Goal: Transaction & Acquisition: Book appointment/travel/reservation

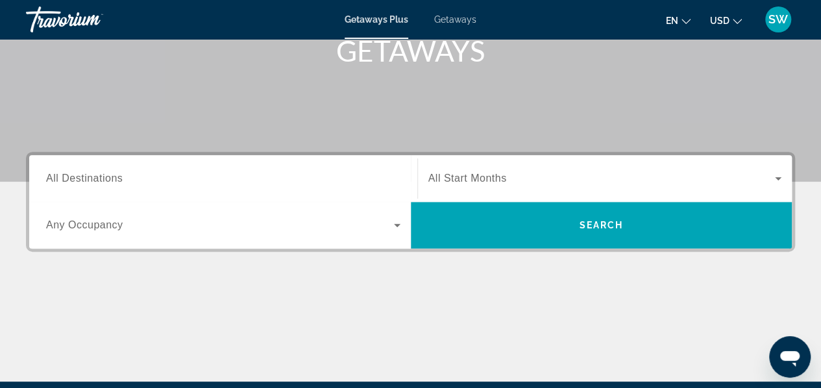
scroll to position [251, 0]
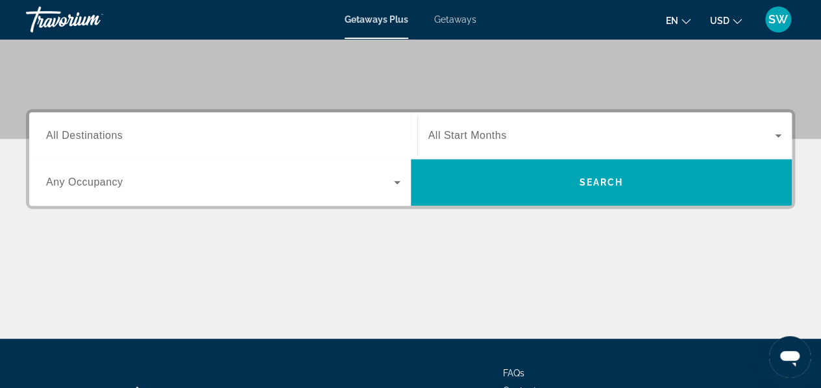
click at [90, 137] on span "All Destinations" at bounding box center [84, 135] width 77 height 11
click at [90, 137] on input "Destination All Destinations" at bounding box center [223, 137] width 355 height 16
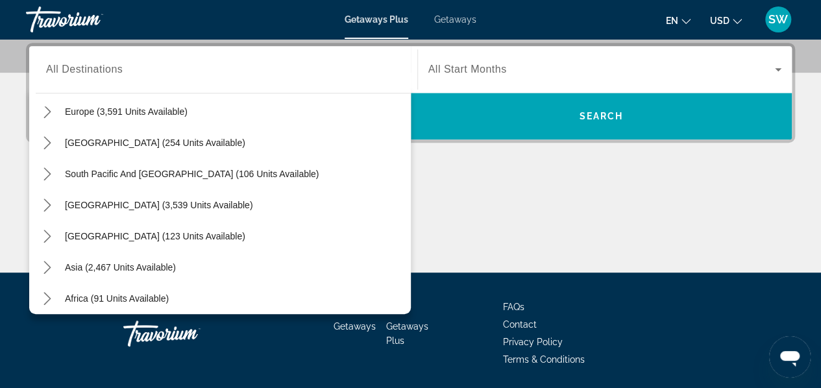
scroll to position [199, 0]
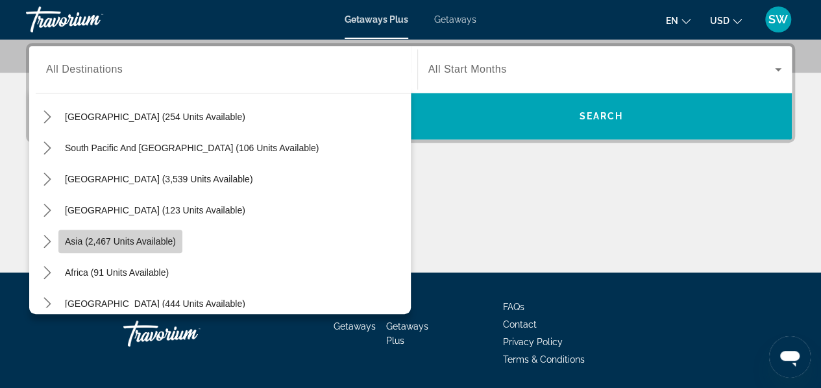
click at [155, 244] on span "Asia (2,467 units available)" at bounding box center [120, 241] width 111 height 10
type input "**********"
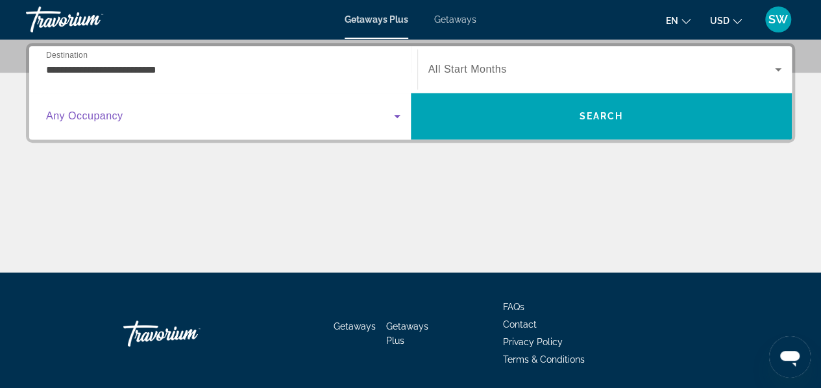
click at [266, 116] on span "Search widget" at bounding box center [220, 116] width 348 height 16
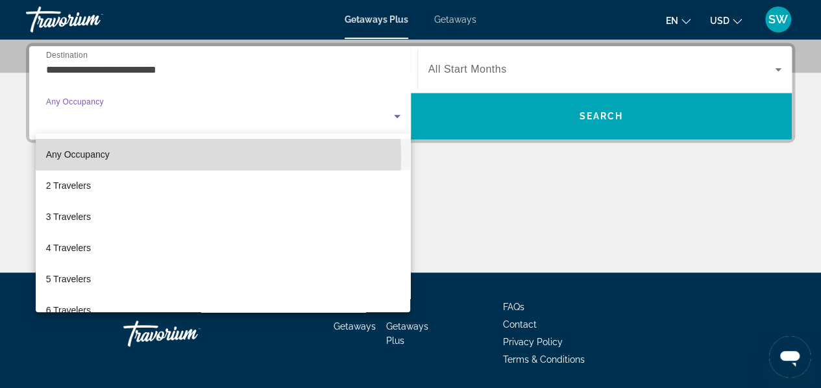
click at [184, 156] on mat-option "Any Occupancy" at bounding box center [223, 154] width 375 height 31
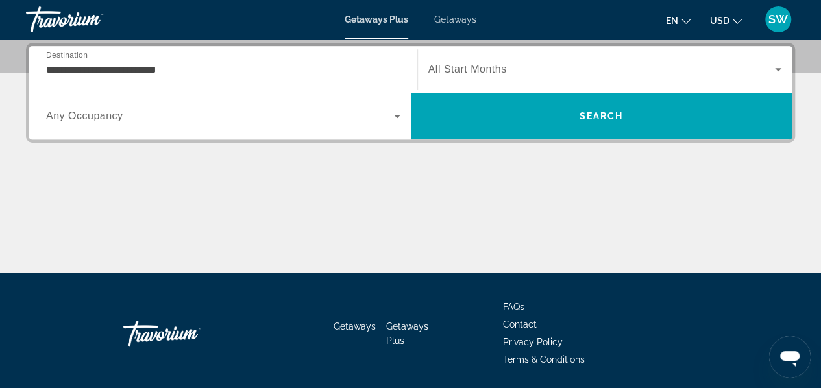
click at [466, 67] on span "All Start Months" at bounding box center [468, 69] width 79 height 11
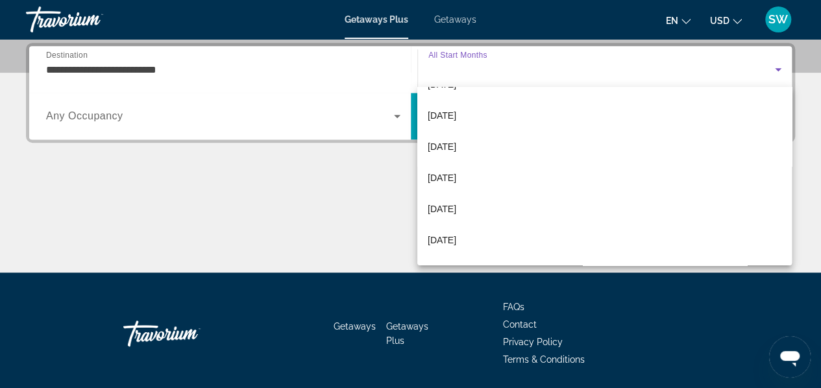
scroll to position [104, 0]
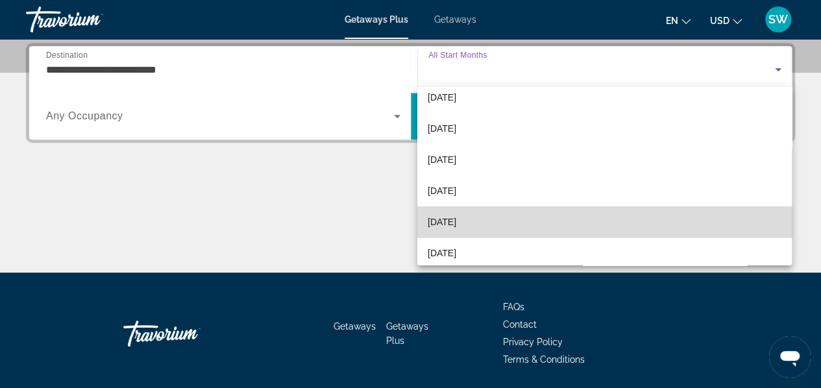
click at [711, 224] on mat-option "[DATE]" at bounding box center [604, 221] width 375 height 31
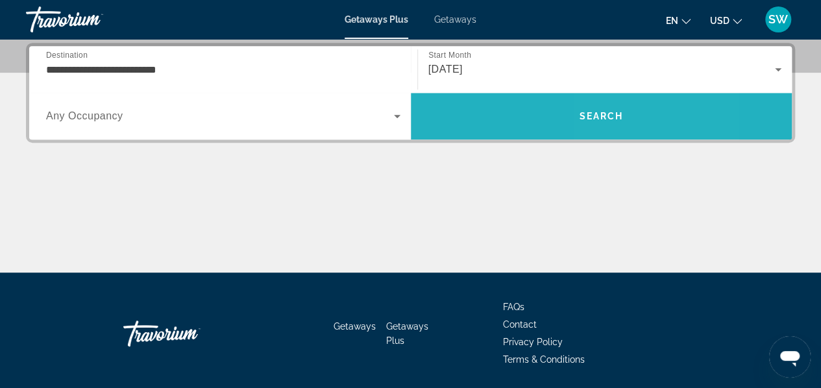
click at [616, 113] on span "Search" at bounding box center [601, 116] width 44 height 10
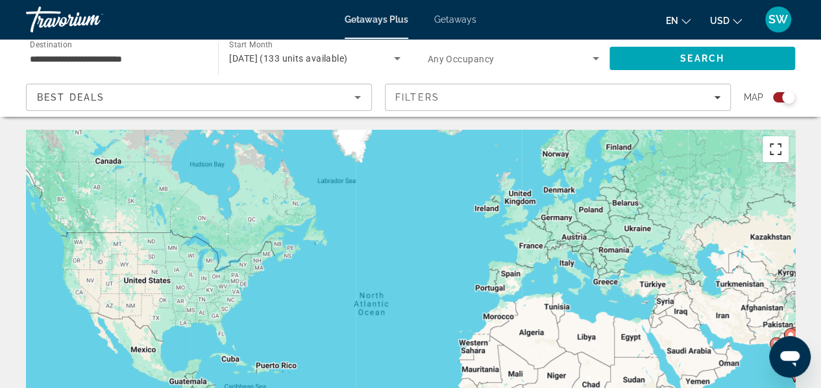
click at [777, 151] on button "Toggle fullscreen view" at bounding box center [776, 149] width 26 height 26
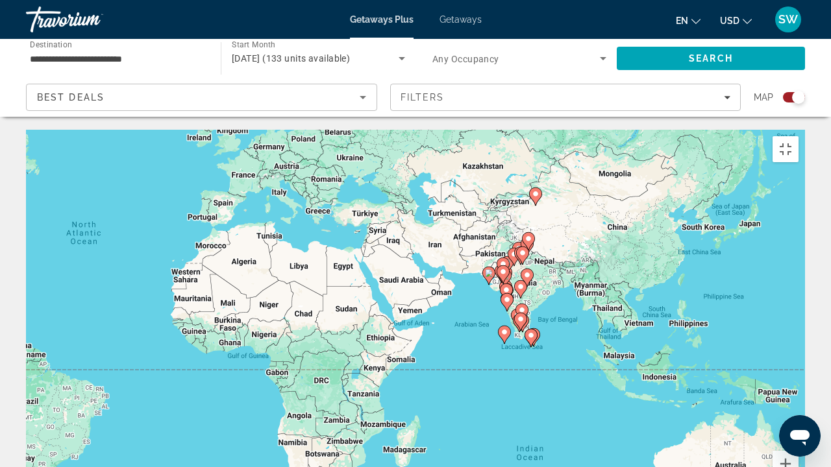
drag, startPoint x: 758, startPoint y: 349, endPoint x: 460, endPoint y: 279, distance: 306.9
click at [460, 279] on div "To activate drag with keyboard, press Alt + Enter. Once in keyboard drag state,…" at bounding box center [415, 325] width 779 height 390
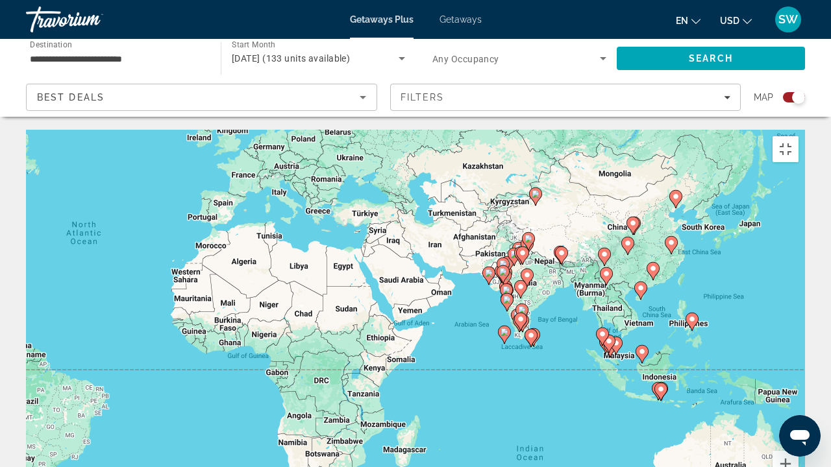
click at [604, 330] on image "Main content" at bounding box center [603, 334] width 8 height 8
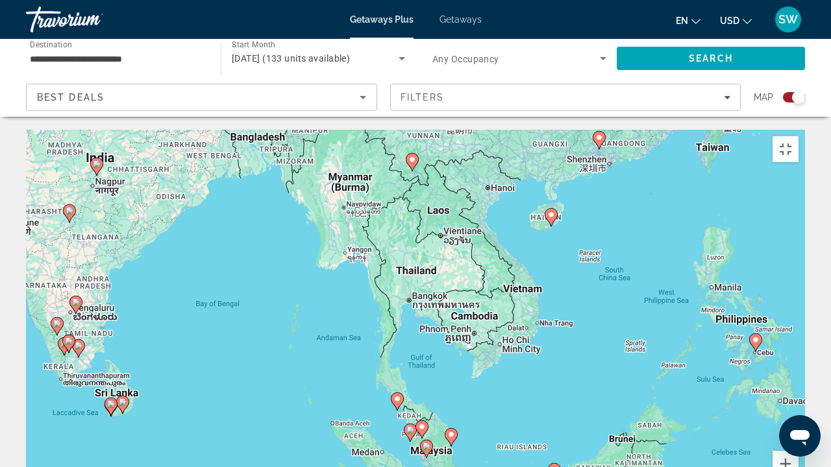
drag, startPoint x: 627, startPoint y: 141, endPoint x: 608, endPoint y: 229, distance: 89.8
click at [608, 229] on div "To activate drag with keyboard, press Alt + Enter. Once in keyboard drag state,…" at bounding box center [415, 325] width 779 height 390
click at [410, 156] on image "Main content" at bounding box center [412, 160] width 8 height 8
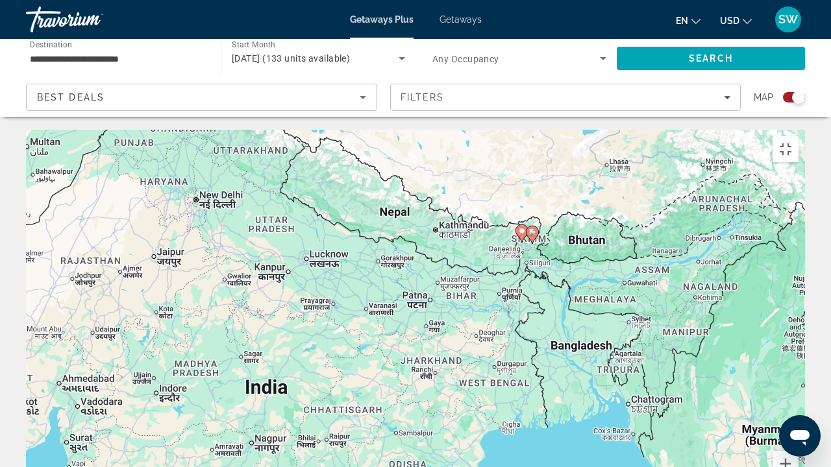
drag, startPoint x: 356, startPoint y: 88, endPoint x: 830, endPoint y: 183, distance: 484.1
click at [805, 183] on div "To activate drag with keyboard, press Alt + Enter. Once in keyboard drag state,…" at bounding box center [415, 325] width 779 height 390
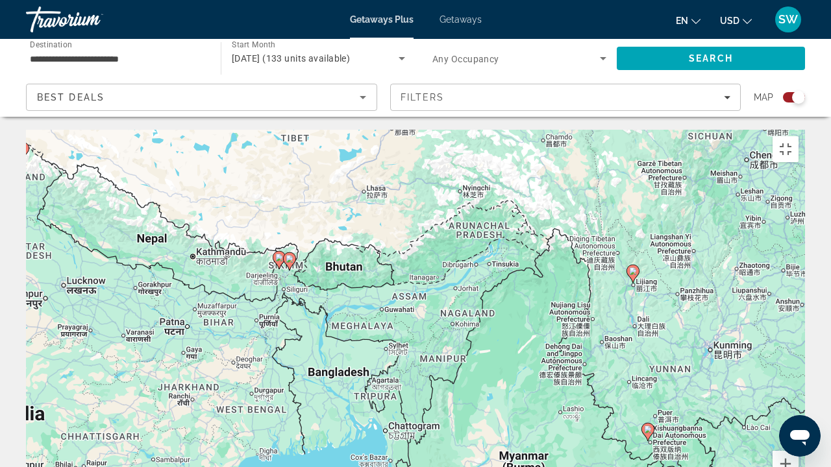
drag, startPoint x: 830, startPoint y: 183, endPoint x: 597, endPoint y: 203, distance: 233.9
click at [597, 203] on div "To activate drag with keyboard, press Alt + Enter. Once in keyboard drag state,…" at bounding box center [415, 325] width 779 height 390
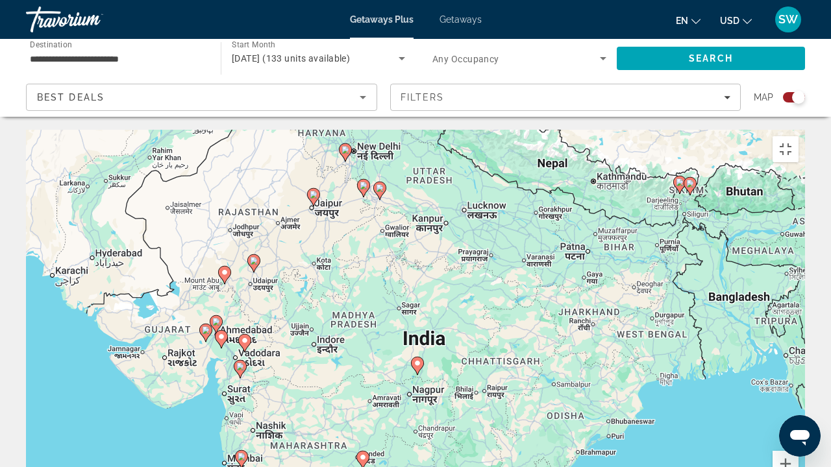
drag, startPoint x: 225, startPoint y: 206, endPoint x: 607, endPoint y: 134, distance: 389.3
click at [607, 134] on div "To activate drag with keyboard, press Alt + Enter. Once in keyboard drag state,…" at bounding box center [415, 325] width 779 height 390
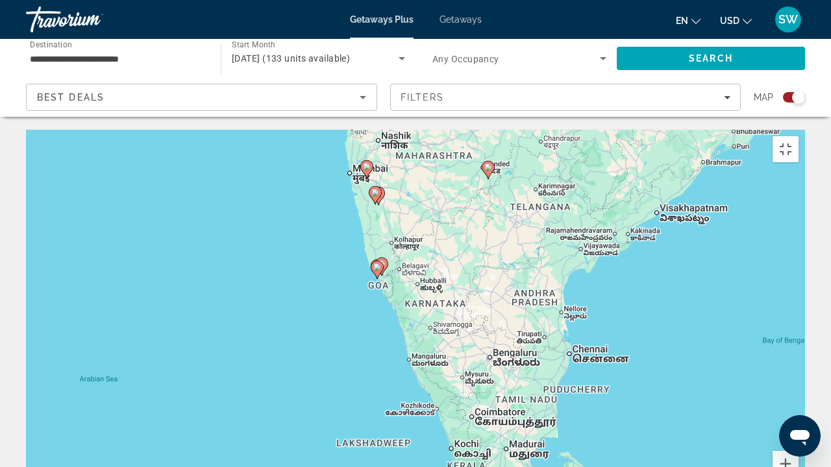
drag, startPoint x: 300, startPoint y: 301, endPoint x: 426, endPoint y: 8, distance: 319.4
click at [426, 130] on div "To activate drag with keyboard, press Alt + Enter. Once in keyboard drag state,…" at bounding box center [415, 325] width 779 height 390
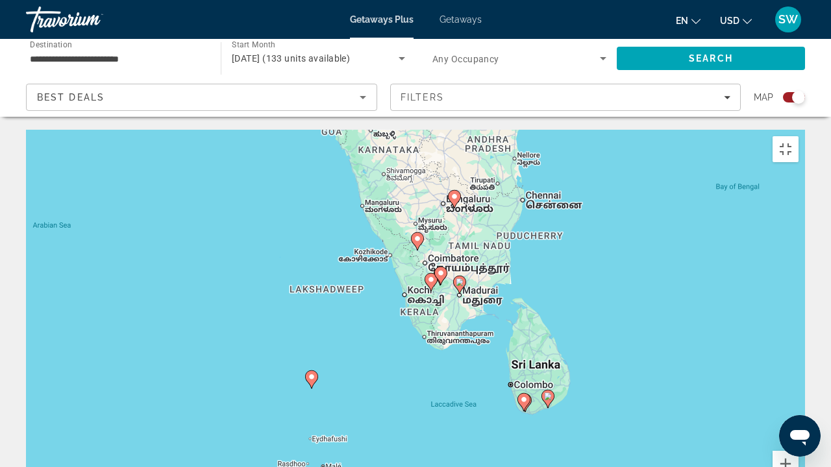
drag, startPoint x: 484, startPoint y: 355, endPoint x: 436, endPoint y: 193, distance: 167.9
click at [436, 193] on div "To activate drag with keyboard, press Alt + Enter. Once in keyboard drag state,…" at bounding box center [415, 325] width 779 height 390
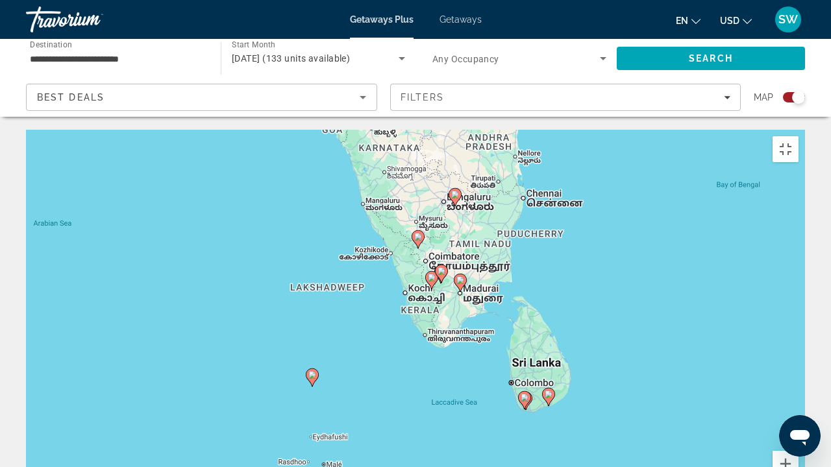
click at [313, 369] on icon "Main content" at bounding box center [312, 377] width 12 height 17
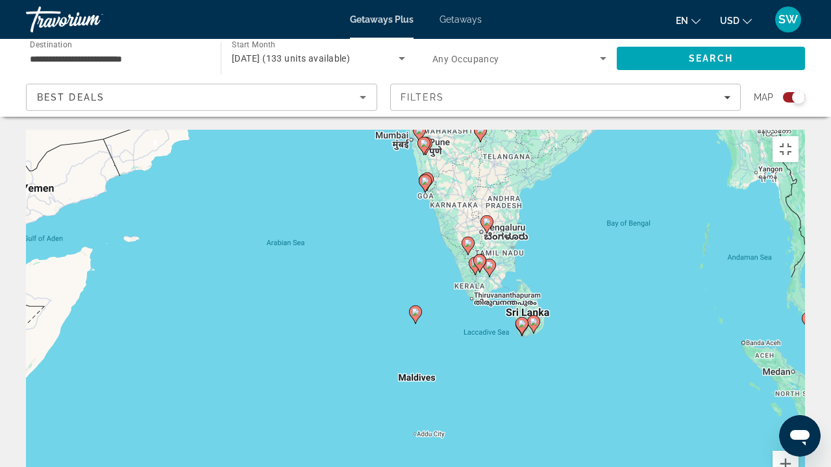
click at [523, 320] on image "Main content" at bounding box center [522, 324] width 8 height 8
type input "**********"
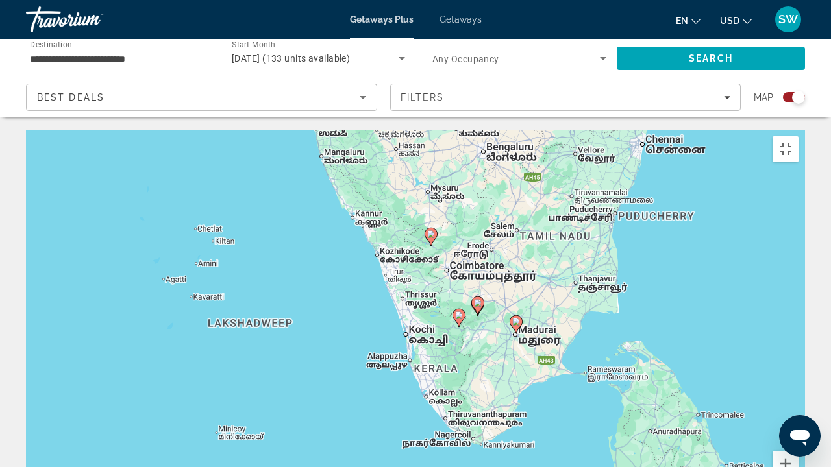
drag, startPoint x: 314, startPoint y: 50, endPoint x: 550, endPoint y: 295, distance: 340.3
click at [550, 295] on div "To activate drag with keyboard, press Alt + Enter. Once in keyboard drag state,…" at bounding box center [415, 325] width 779 height 390
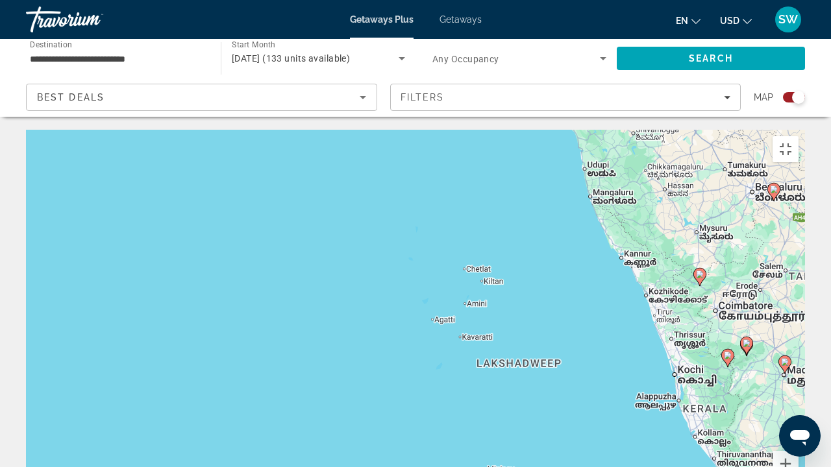
drag, startPoint x: 415, startPoint y: 87, endPoint x: 687, endPoint y: 129, distance: 275.2
click at [687, 130] on div "To activate drag with keyboard, press Alt + Enter. Once in keyboard drag state,…" at bounding box center [415, 325] width 779 height 390
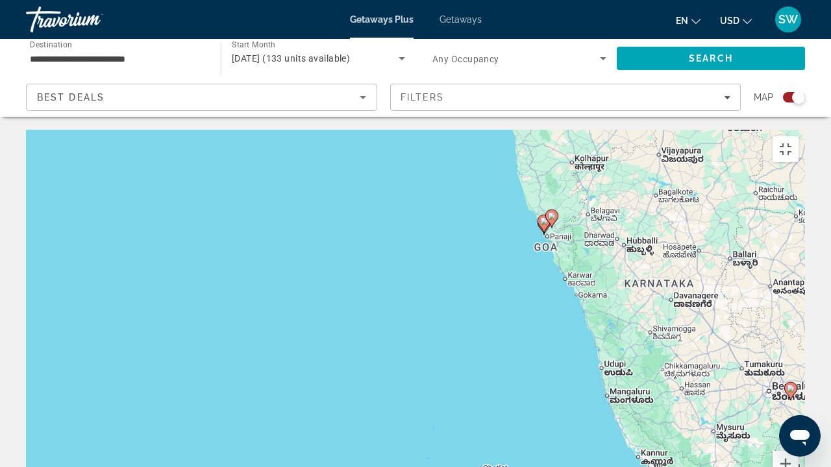
drag, startPoint x: 523, startPoint y: 89, endPoint x: 540, endPoint y: 285, distance: 196.8
click at [540, 285] on div "To activate drag with keyboard, press Alt + Enter. Once in keyboard drag state,…" at bounding box center [415, 325] width 779 height 390
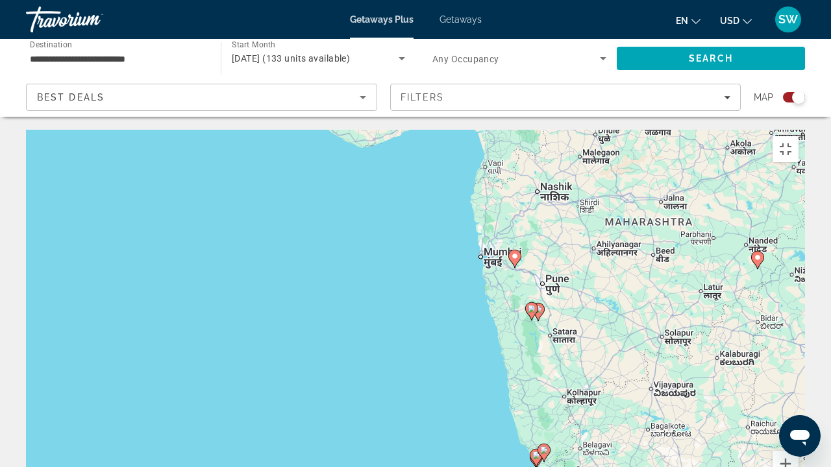
drag, startPoint x: 608, startPoint y: 136, endPoint x: 600, endPoint y: 374, distance: 238.4
click at [600, 374] on div "To activate drag with keyboard, press Alt + Enter. Once in keyboard drag state,…" at bounding box center [415, 325] width 779 height 390
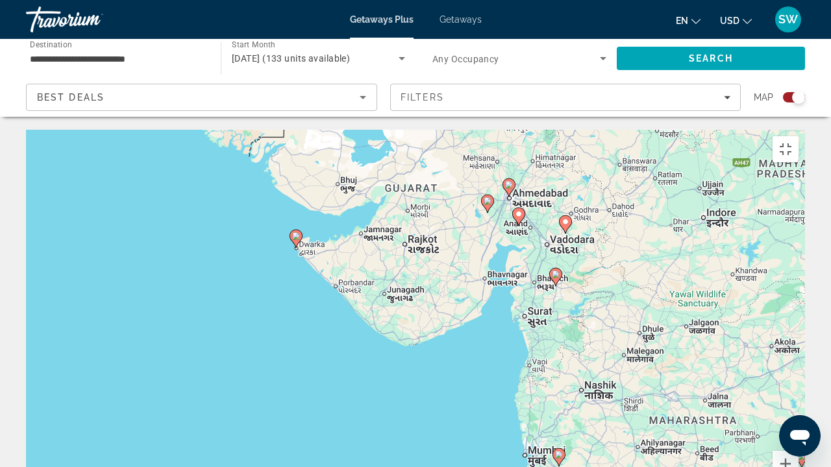
drag, startPoint x: 643, startPoint y: 112, endPoint x: 679, endPoint y: 349, distance: 239.7
click at [679, 349] on div "To activate drag with keyboard, press Alt + Enter. Once in keyboard drag state,…" at bounding box center [415, 325] width 779 height 390
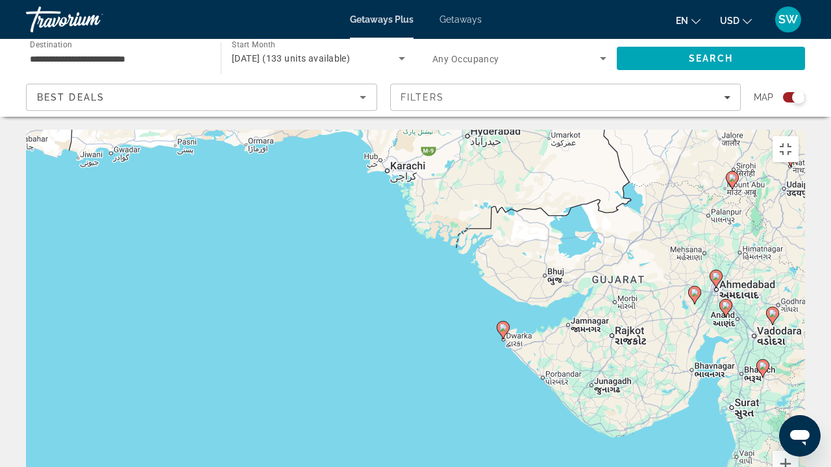
drag, startPoint x: 504, startPoint y: 272, endPoint x: 714, endPoint y: 364, distance: 228.2
click at [714, 364] on div "To activate drag with keyboard, press Alt + Enter. Once in keyboard drag state,…" at bounding box center [415, 325] width 779 height 390
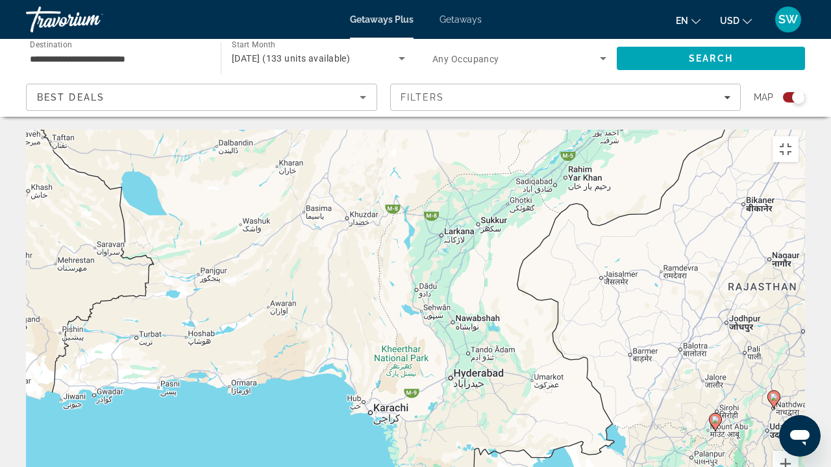
drag, startPoint x: 662, startPoint y: 93, endPoint x: 641, endPoint y: 340, distance: 247.6
click at [641, 340] on div "To activate drag with keyboard, press Alt + Enter. Once in keyboard drag state,…" at bounding box center [415, 325] width 779 height 390
click at [436, 130] on div "To activate drag with keyboard, press Alt + Enter. Once in keyboard drag state,…" at bounding box center [415, 325] width 779 height 390
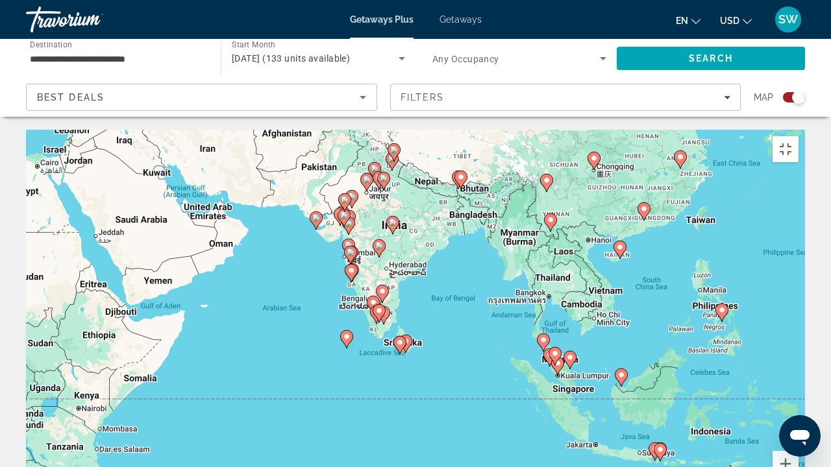
drag, startPoint x: 779, startPoint y: 297, endPoint x: 668, endPoint y: 171, distance: 167.9
click at [668, 171] on div "To activate drag with keyboard, press Alt + Enter. Once in keyboard drag state,…" at bounding box center [415, 325] width 779 height 390
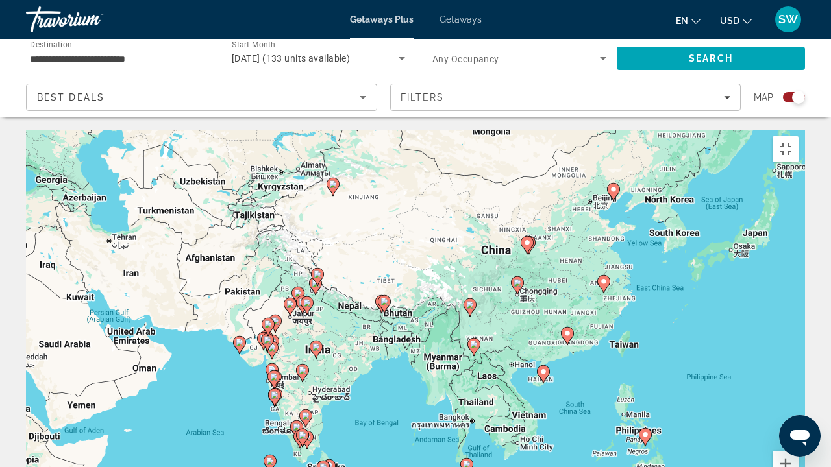
drag, startPoint x: 762, startPoint y: 152, endPoint x: 684, endPoint y: 277, distance: 147.0
click at [684, 277] on div "To activate drag with keyboard, press Alt + Enter. Once in keyboard drag state,…" at bounding box center [415, 325] width 779 height 390
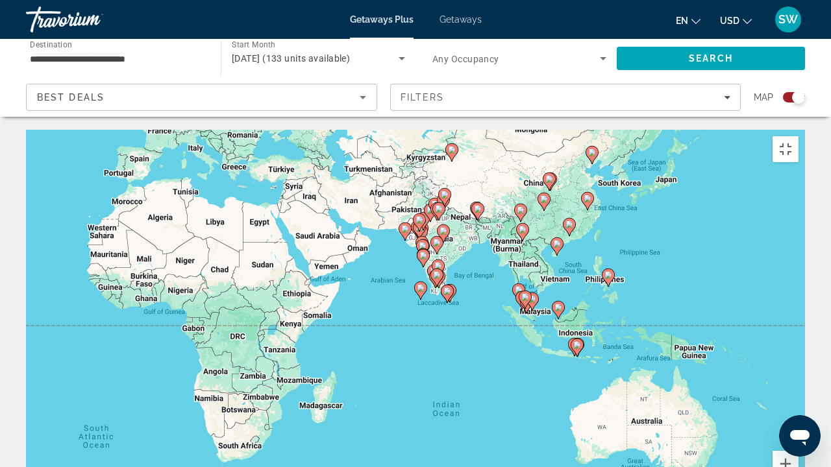
drag, startPoint x: 289, startPoint y: 340, endPoint x: 373, endPoint y: 239, distance: 131.4
click at [373, 239] on div "To activate drag with keyboard, press Alt + Enter. Once in keyboard drag state,…" at bounding box center [415, 325] width 779 height 390
click at [799, 388] on button "Zoom in" at bounding box center [786, 464] width 26 height 26
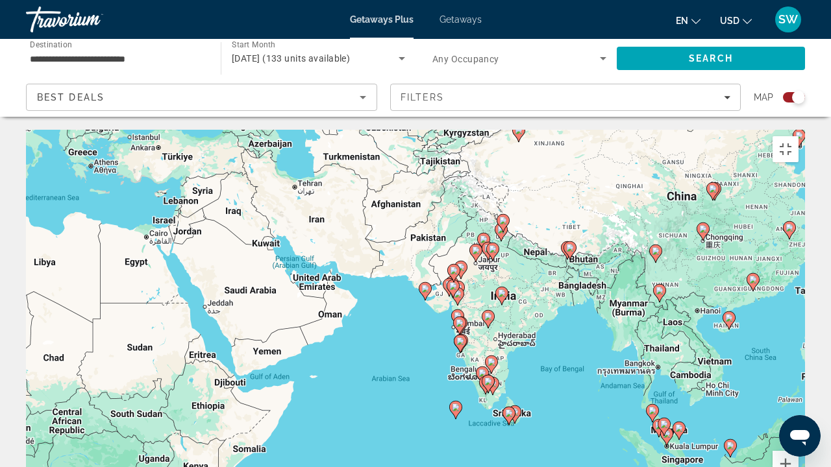
drag, startPoint x: 279, startPoint y: 165, endPoint x: 312, endPoint y: 310, distance: 148.4
click at [312, 310] on div "To activate drag with keyboard, press Alt + Enter. Once in keyboard drag state,…" at bounding box center [415, 325] width 779 height 390
click at [799, 388] on button "Zoom in" at bounding box center [786, 464] width 26 height 26
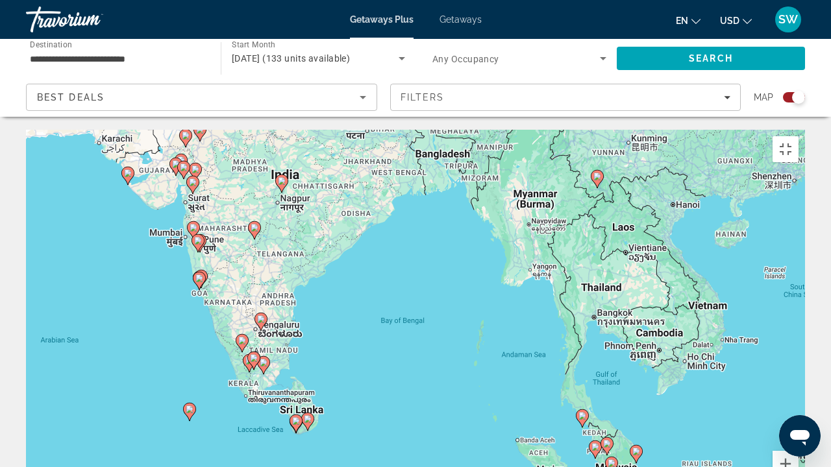
drag, startPoint x: 657, startPoint y: 153, endPoint x: 346, endPoint y: 61, distance: 324.4
click at [346, 130] on div "To activate drag with keyboard, press Alt + Enter. Once in keyboard drag state,…" at bounding box center [415, 325] width 779 height 390
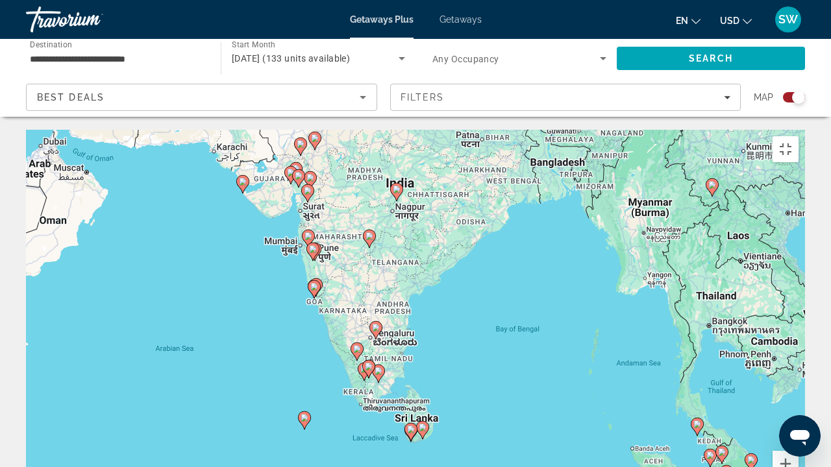
drag, startPoint x: 625, startPoint y: 219, endPoint x: 738, endPoint y: 226, distance: 113.2
click at [738, 226] on div "To activate drag with keyboard, press Alt + Enter. Once in keyboard drag state,…" at bounding box center [415, 325] width 779 height 390
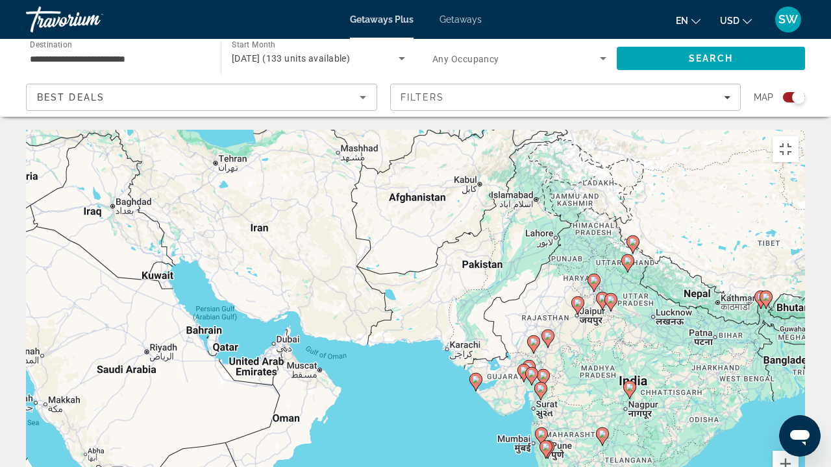
drag, startPoint x: 188, startPoint y: 127, endPoint x: 421, endPoint y: 330, distance: 309.2
click at [421, 330] on div "To activate drag with keyboard, press Alt + Enter. Once in keyboard drag state,…" at bounding box center [415, 325] width 779 height 390
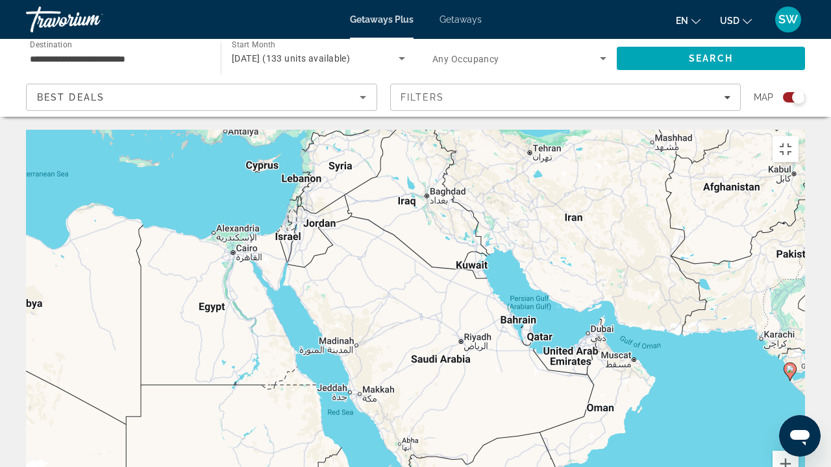
drag, startPoint x: 329, startPoint y: 275, endPoint x: 644, endPoint y: 264, distance: 315.1
click at [644, 264] on div "To activate drag with keyboard, press Alt + Enter. Once in keyboard drag state,…" at bounding box center [415, 325] width 779 height 390
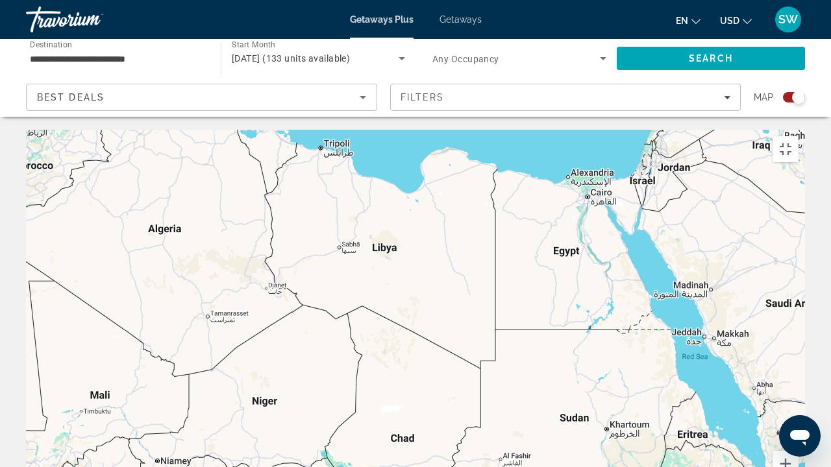
drag, startPoint x: 334, startPoint y: 209, endPoint x: 693, endPoint y: 149, distance: 364.6
click at [693, 149] on div "To activate drag with keyboard, press Alt + Enter. Once in keyboard drag state,…" at bounding box center [415, 325] width 779 height 390
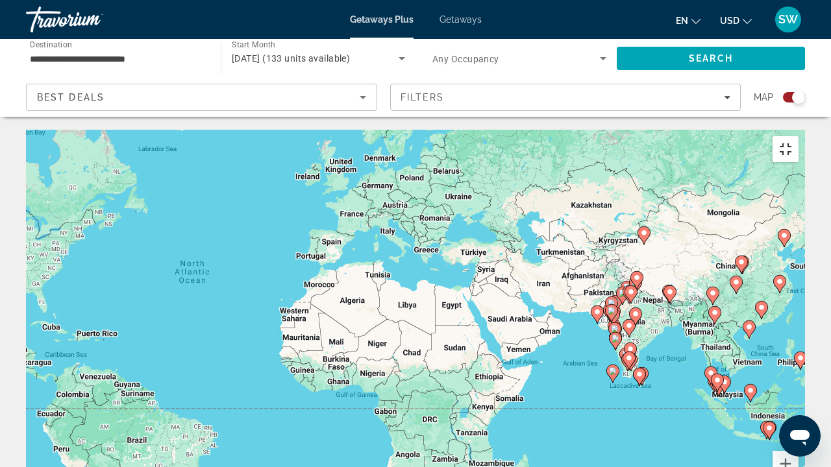
click at [799, 136] on button "Toggle fullscreen view" at bounding box center [786, 149] width 26 height 26
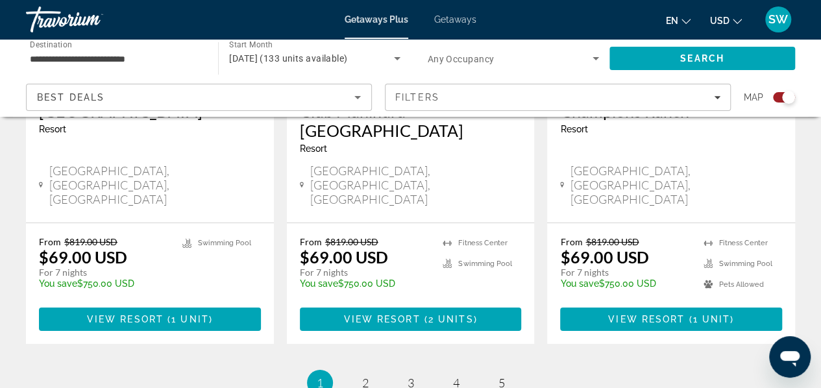
scroll to position [2113, 0]
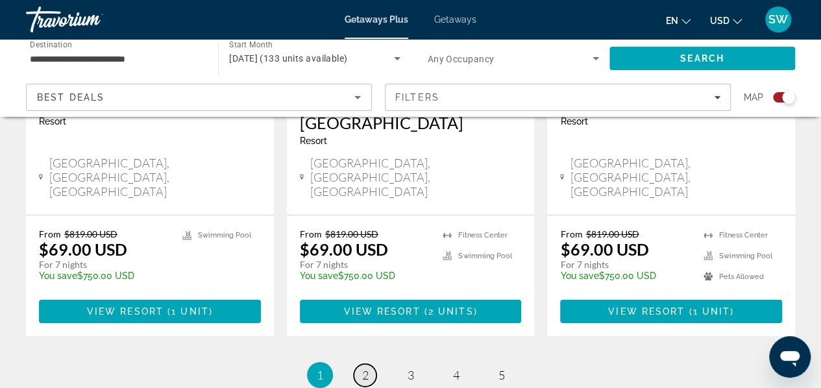
click at [367, 368] on span "2" at bounding box center [365, 375] width 6 height 14
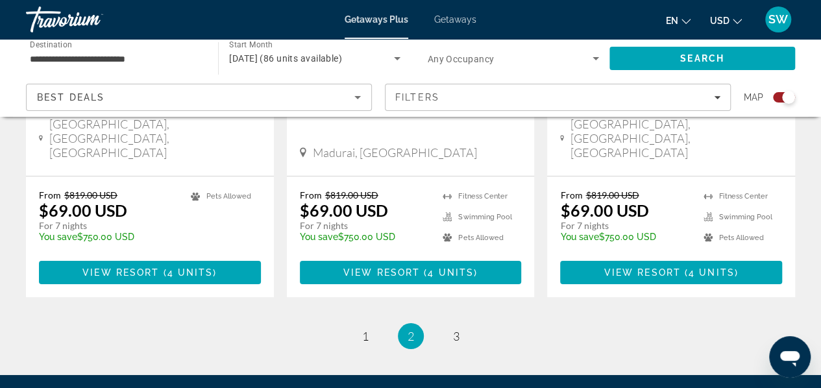
scroll to position [2231, 0]
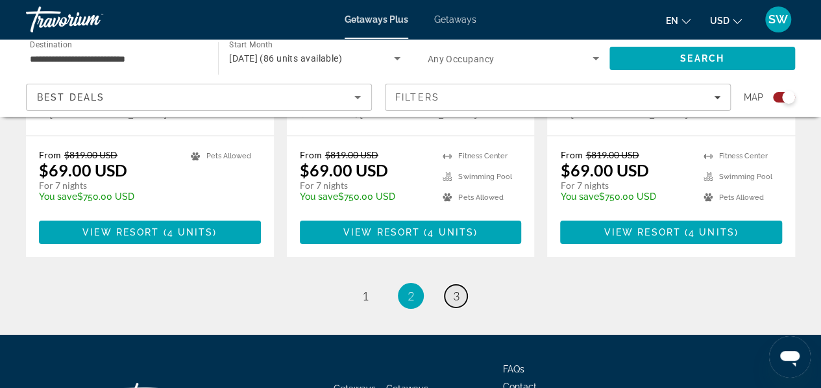
click at [452, 285] on link "page 3" at bounding box center [456, 296] width 23 height 23
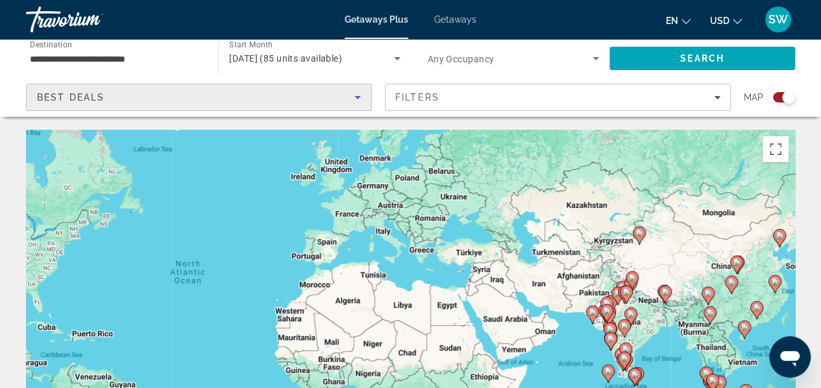
click at [253, 97] on div "Best Deals" at bounding box center [196, 98] width 318 height 16
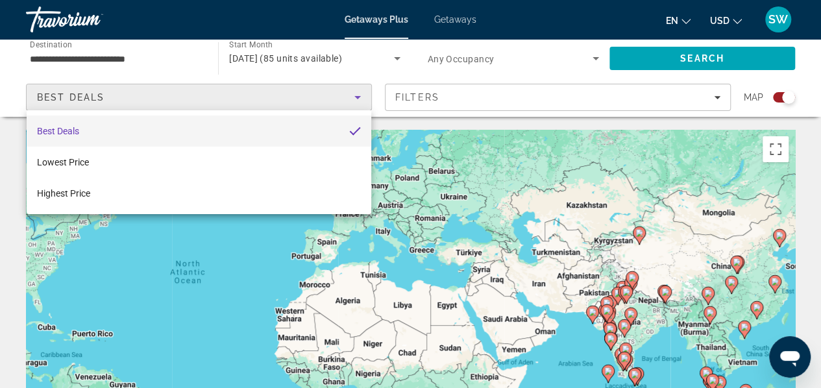
click at [253, 97] on div at bounding box center [410, 194] width 821 height 388
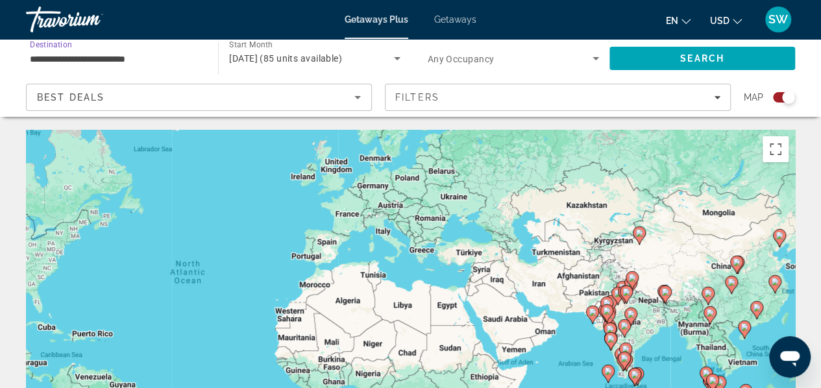
click at [139, 58] on input "**********" at bounding box center [115, 59] width 171 height 16
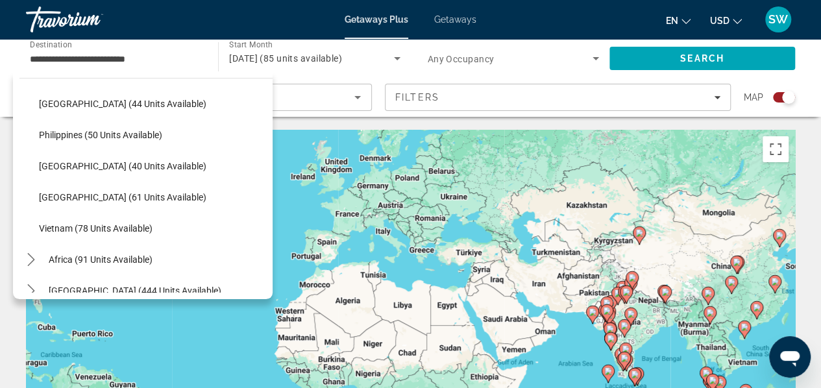
scroll to position [522, 0]
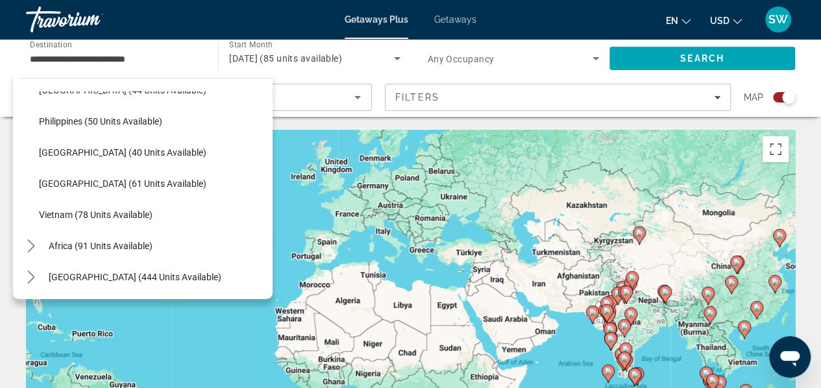
click at [453, 20] on span "Getaways" at bounding box center [455, 19] width 42 height 10
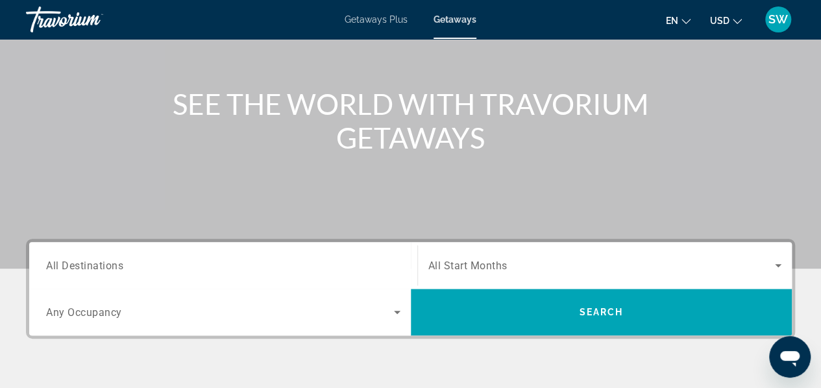
scroll to position [216, 0]
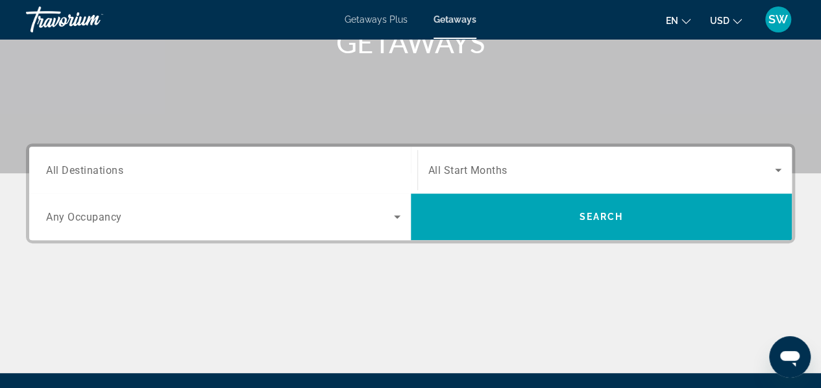
click at [106, 171] on span "All Destinations" at bounding box center [84, 170] width 77 height 12
click at [106, 171] on input "Destination All Destinations" at bounding box center [223, 171] width 355 height 16
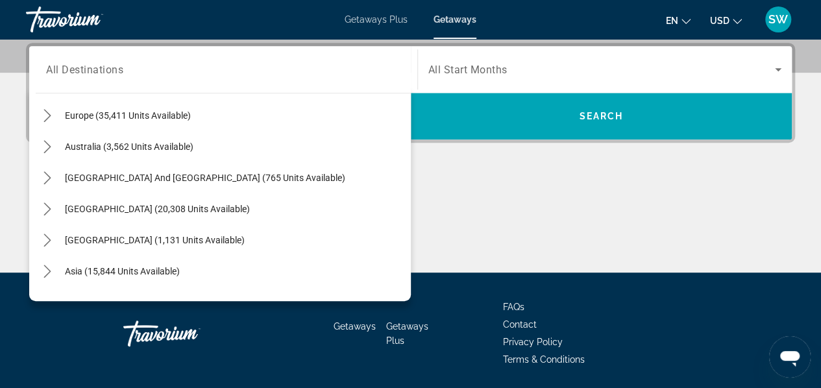
scroll to position [182, 0]
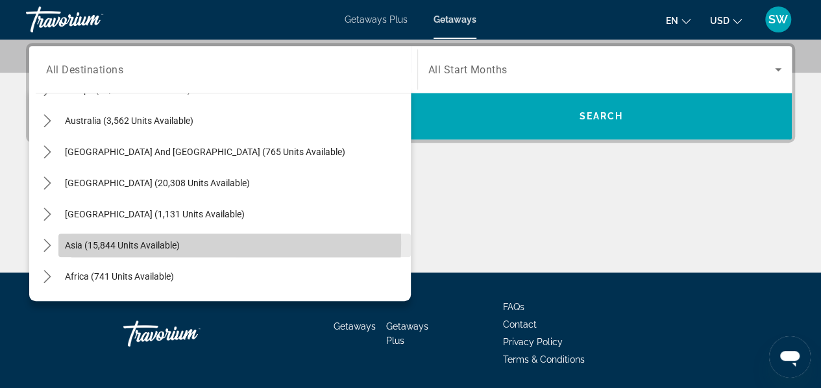
click at [153, 242] on span "Asia (15,844 units available)" at bounding box center [122, 245] width 115 height 10
type input "**********"
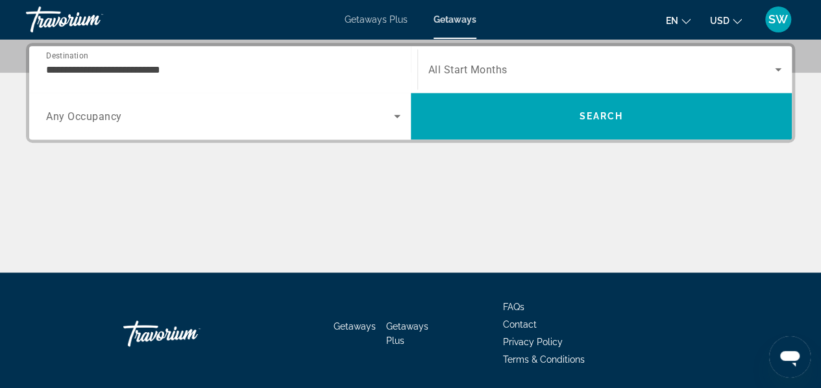
click at [499, 67] on span "All Start Months" at bounding box center [468, 70] width 79 height 12
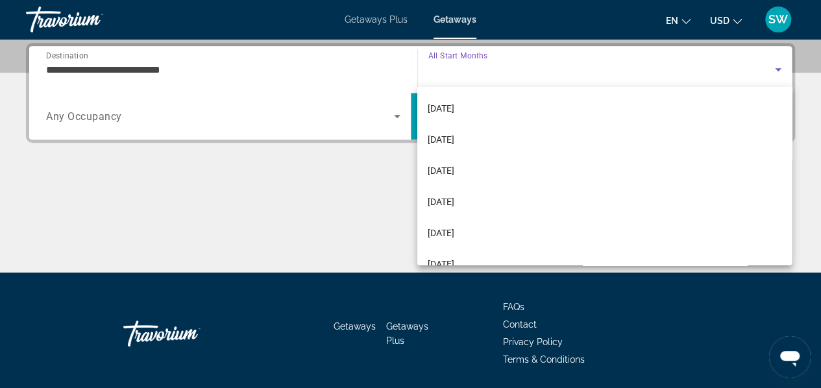
scroll to position [112, 0]
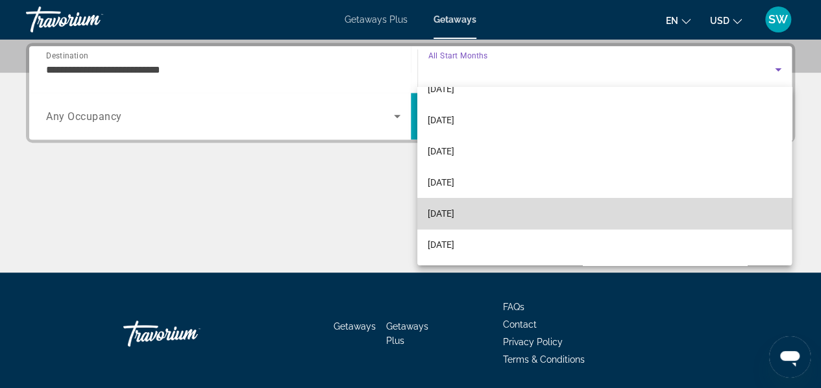
click at [616, 213] on mat-option "[DATE]" at bounding box center [604, 213] width 375 height 31
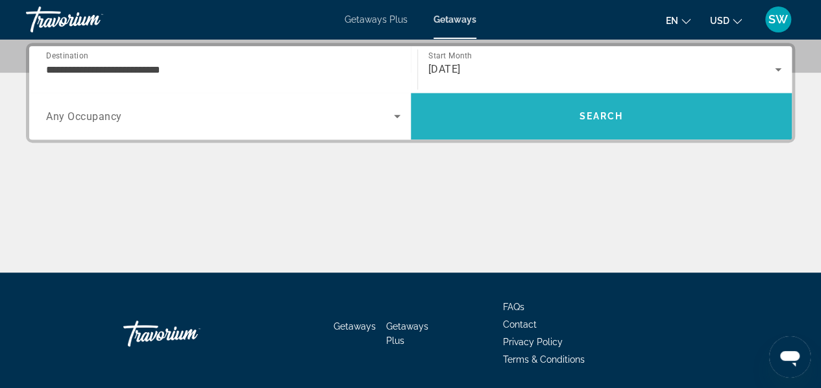
click at [601, 114] on span "Search" at bounding box center [601, 116] width 44 height 10
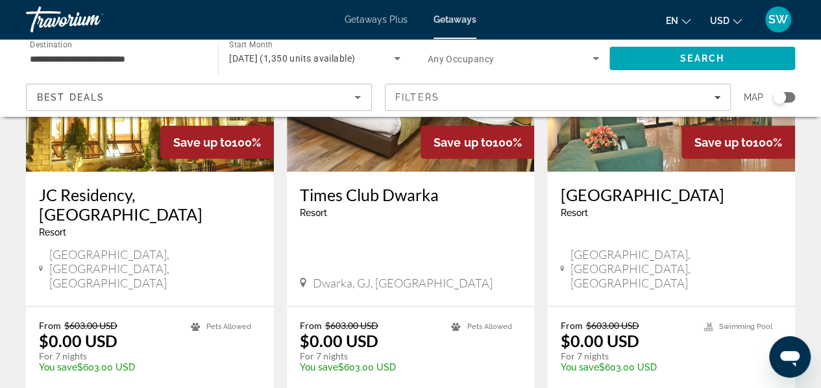
scroll to position [1749, 0]
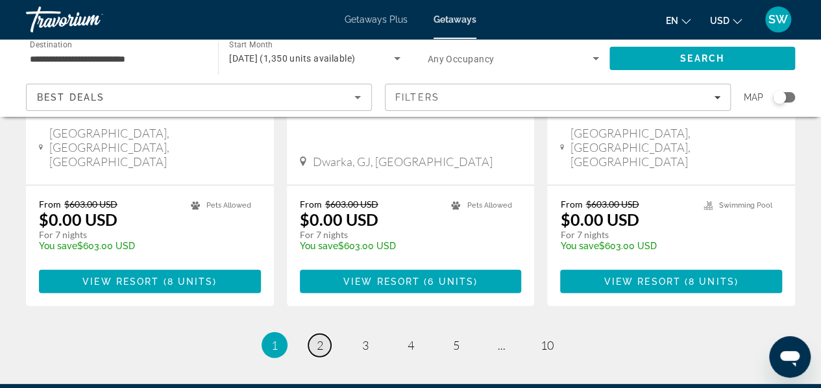
click at [318, 338] on span "2" at bounding box center [320, 345] width 6 height 14
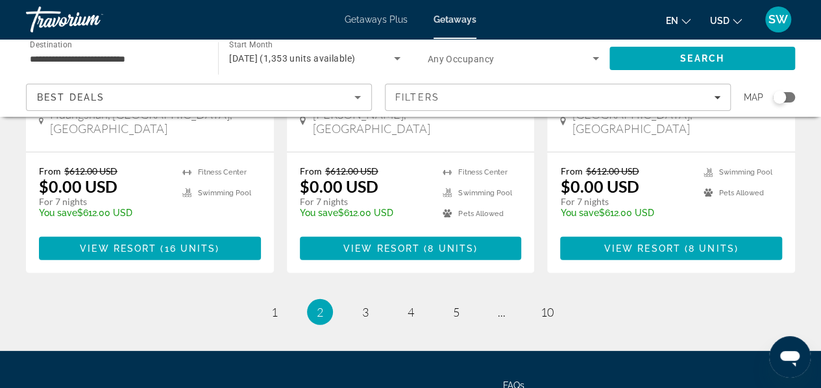
scroll to position [1847, 0]
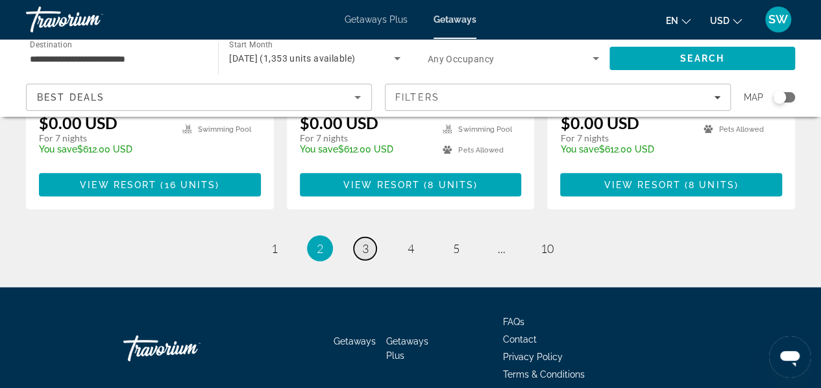
click at [361, 238] on link "page 3" at bounding box center [365, 249] width 23 height 23
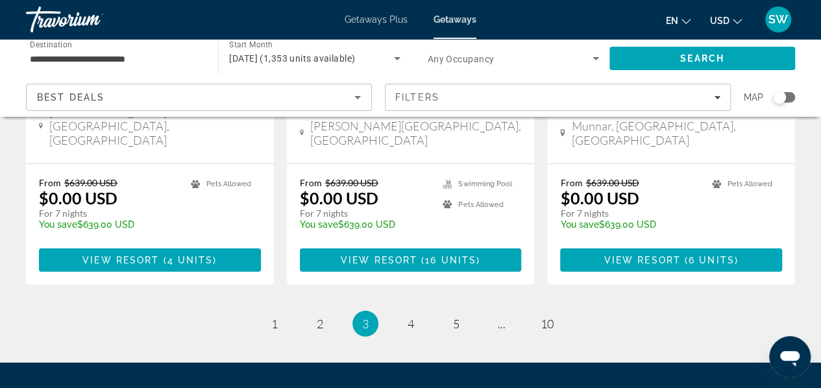
scroll to position [1828, 0]
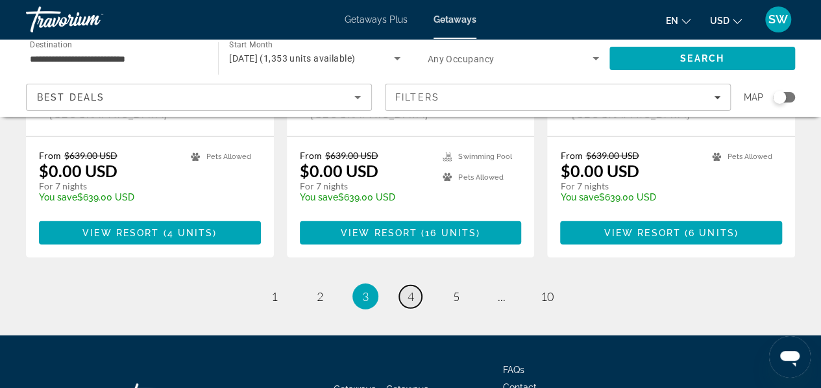
click at [409, 290] on span "4" at bounding box center [411, 297] width 6 height 14
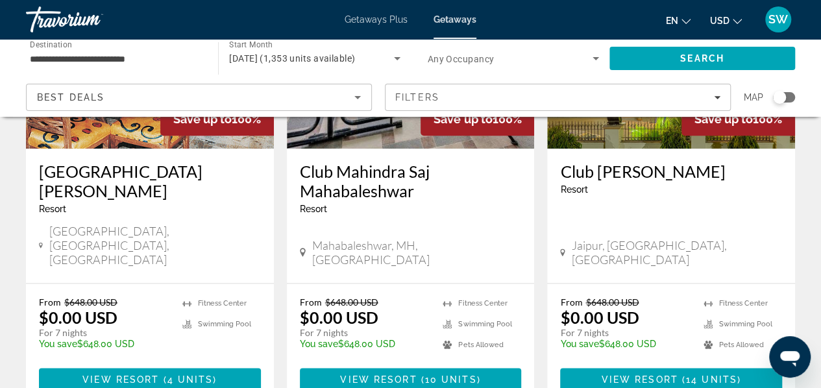
scroll to position [684, 0]
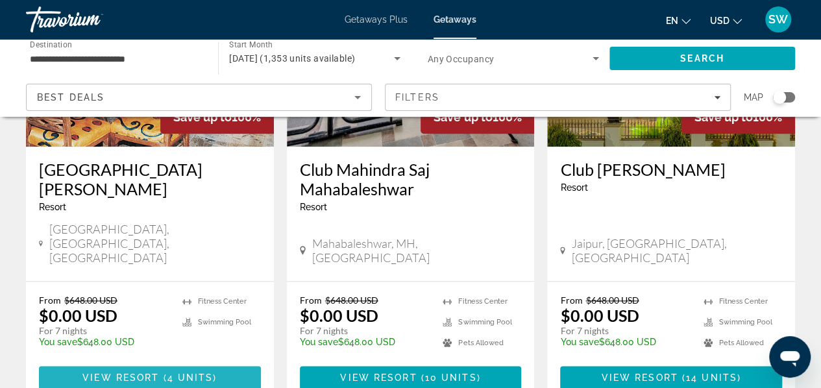
click at [179, 373] on span "4 units" at bounding box center [191, 378] width 46 height 10
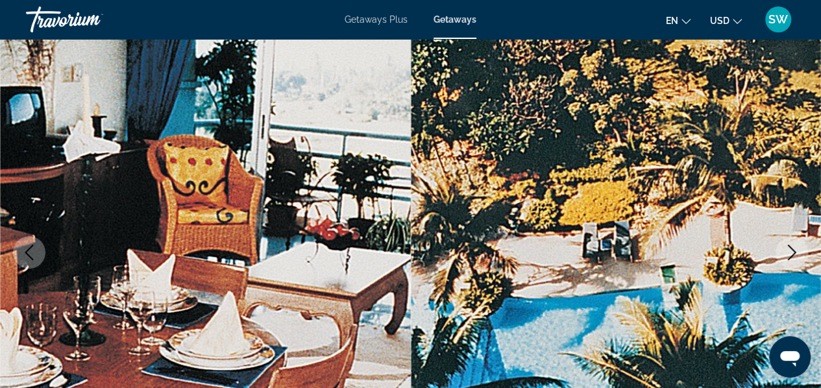
scroll to position [173, 0]
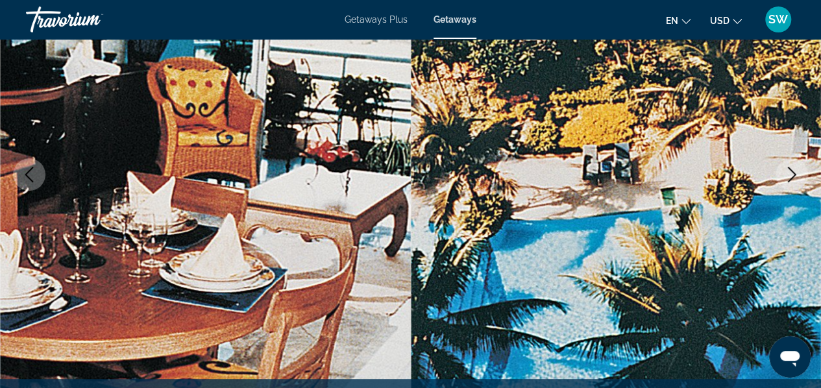
click at [790, 179] on icon "Next image" at bounding box center [792, 175] width 8 height 16
click at [792, 169] on icon "Next image" at bounding box center [792, 175] width 16 height 16
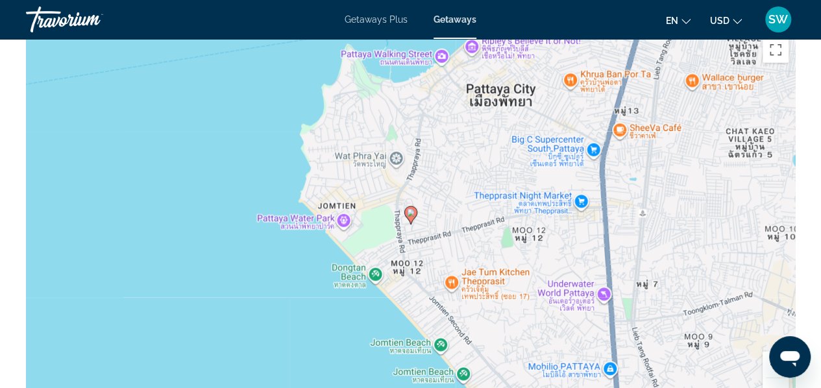
scroll to position [1645, 0]
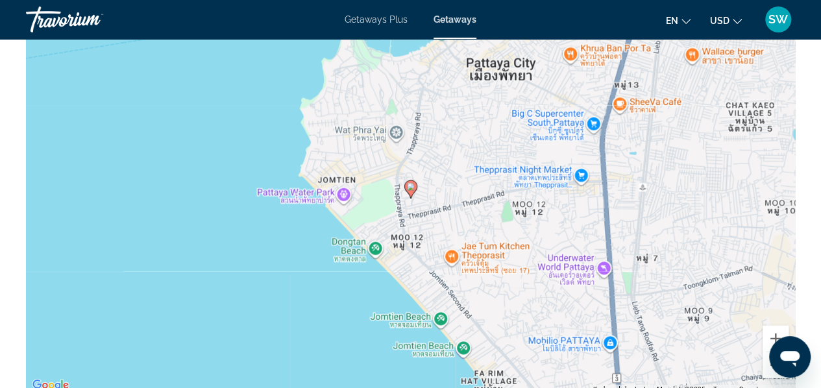
click at [414, 181] on icon "Main content" at bounding box center [411, 189] width 12 height 17
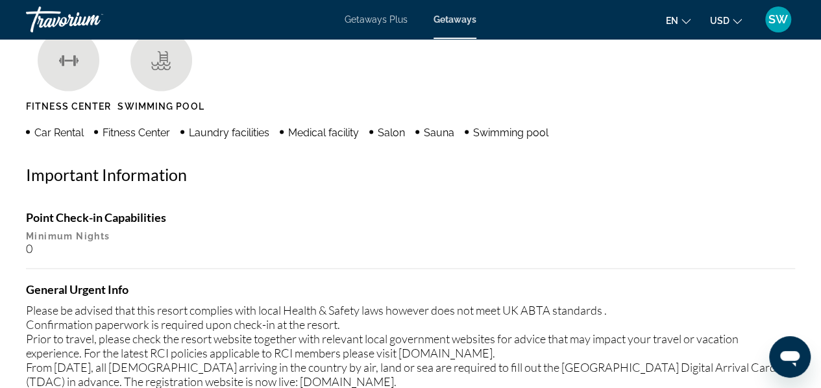
scroll to position [1065, 0]
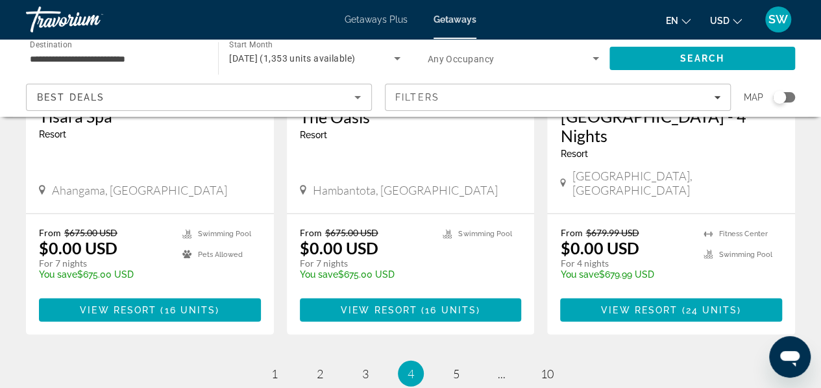
scroll to position [1789, 0]
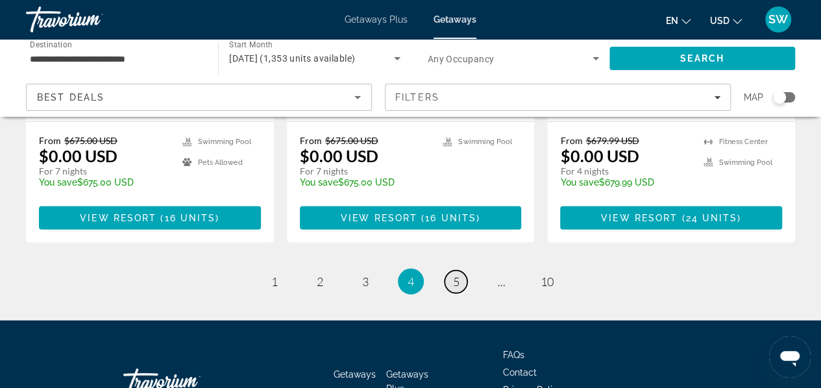
click at [456, 275] on span "5" at bounding box center [456, 282] width 6 height 14
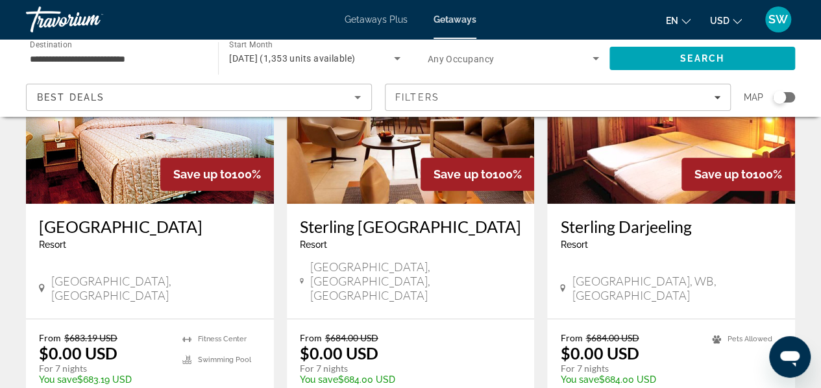
scroll to position [190, 0]
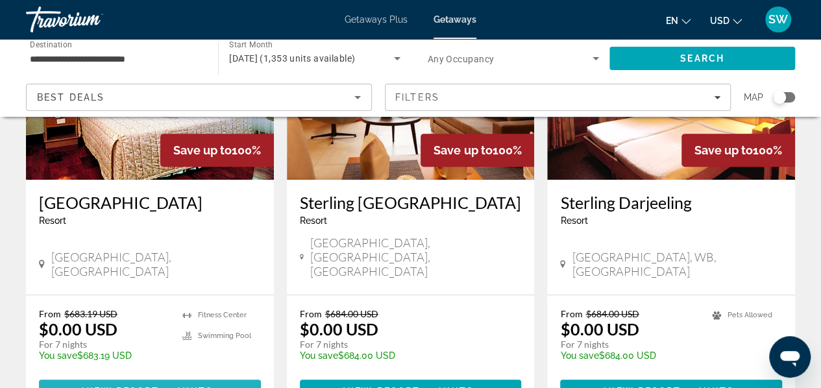
click at [171, 386] on span "4 units" at bounding box center [191, 391] width 46 height 10
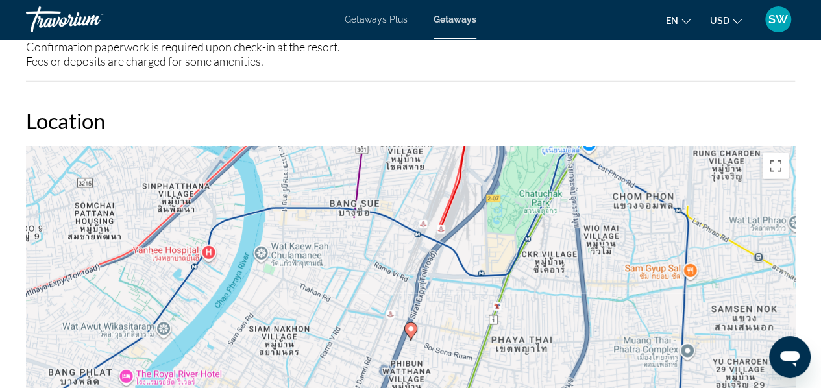
scroll to position [1610, 0]
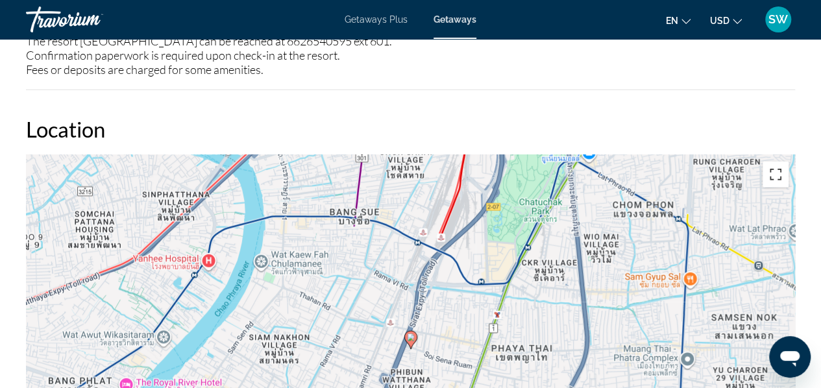
click at [777, 173] on button "Toggle fullscreen view" at bounding box center [776, 175] width 26 height 26
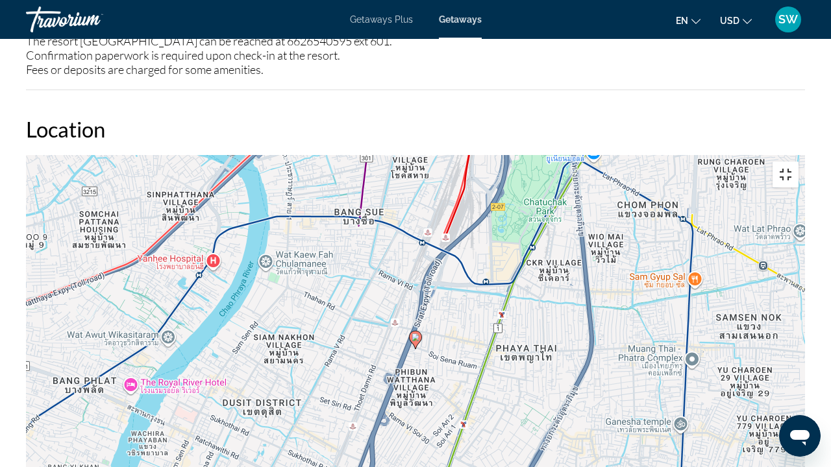
click at [799, 162] on button "Toggle fullscreen view" at bounding box center [786, 175] width 26 height 26
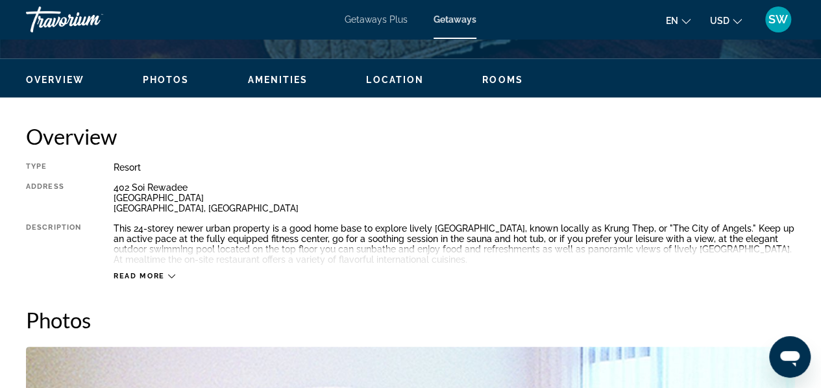
scroll to position [545, 0]
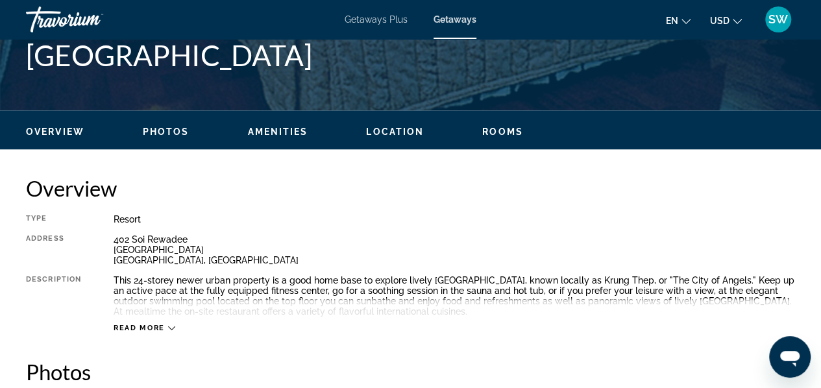
click at [171, 325] on icon "Main content" at bounding box center [171, 328] width 7 height 7
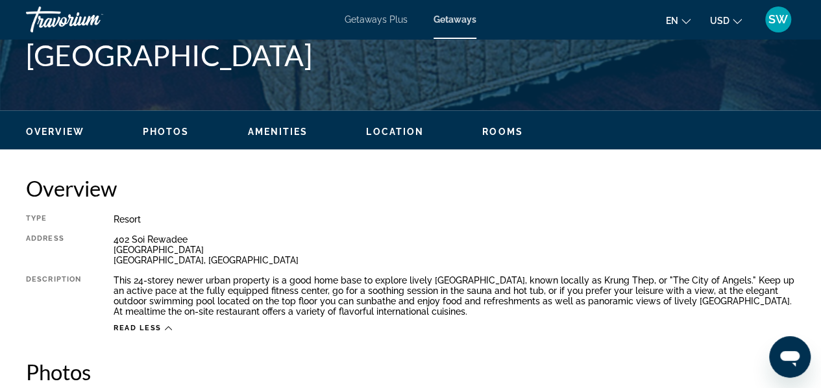
click at [60, 130] on span "Overview" at bounding box center [55, 132] width 58 height 10
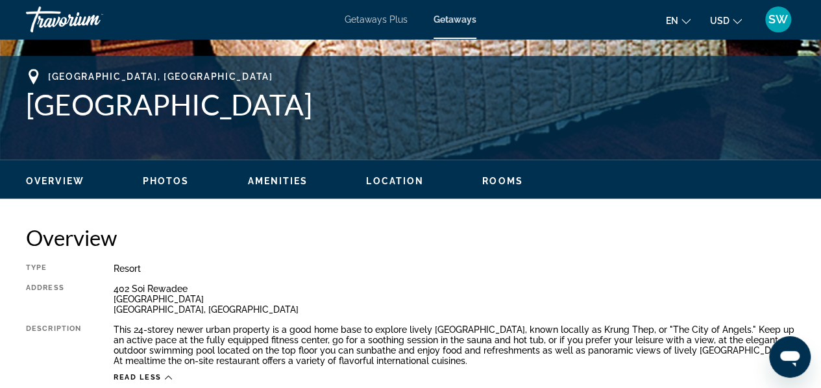
scroll to position [487, 0]
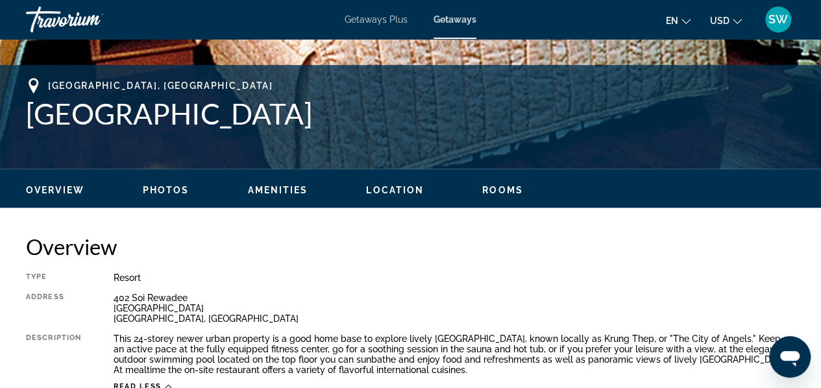
click at [152, 189] on span "Photos" at bounding box center [166, 190] width 47 height 10
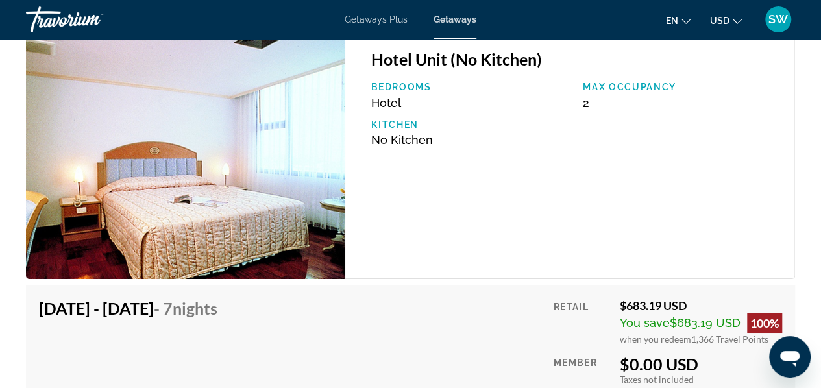
scroll to position [2523, 0]
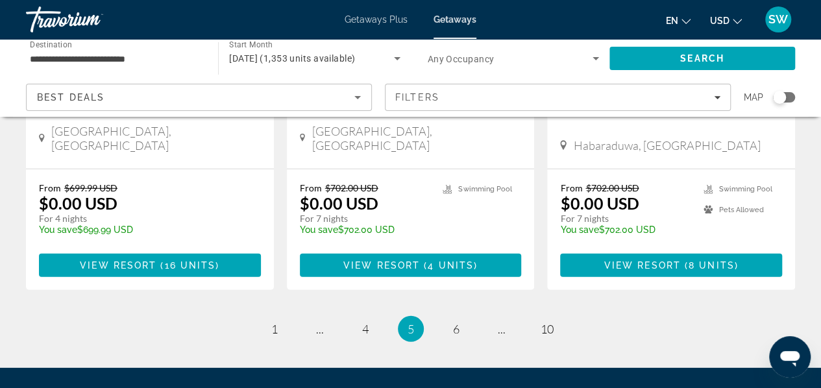
scroll to position [1769, 0]
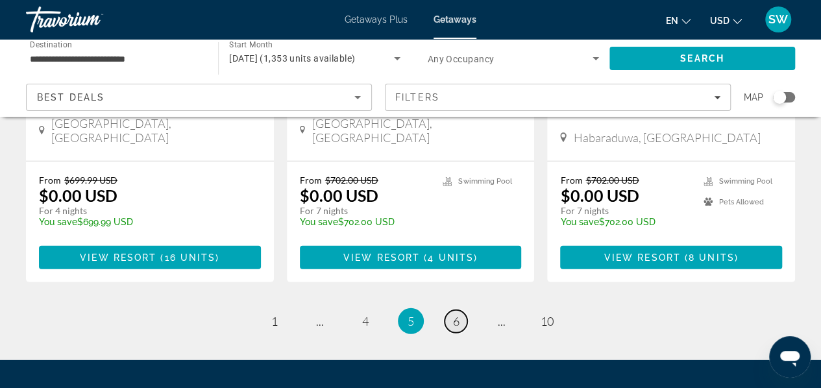
click at [457, 310] on link "page 6" at bounding box center [456, 321] width 23 height 23
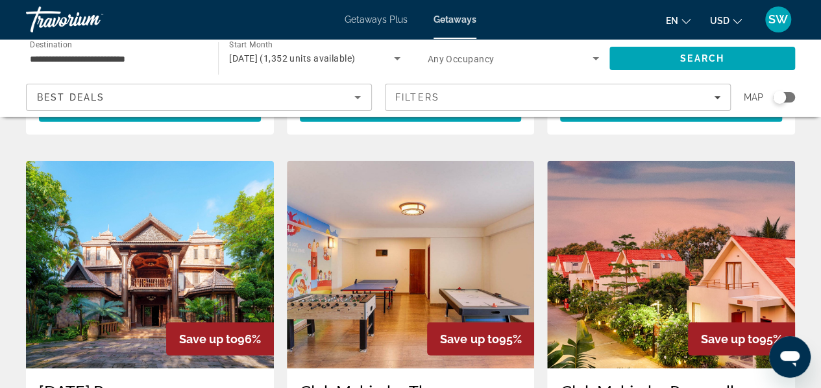
scroll to position [1440, 0]
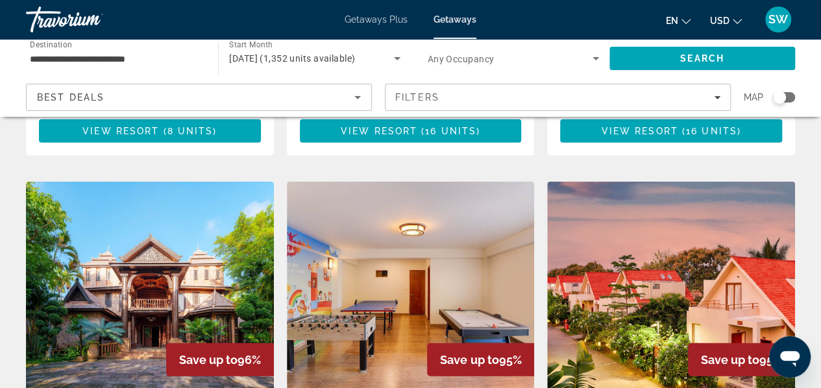
click at [124, 206] on img "Main content" at bounding box center [150, 286] width 248 height 208
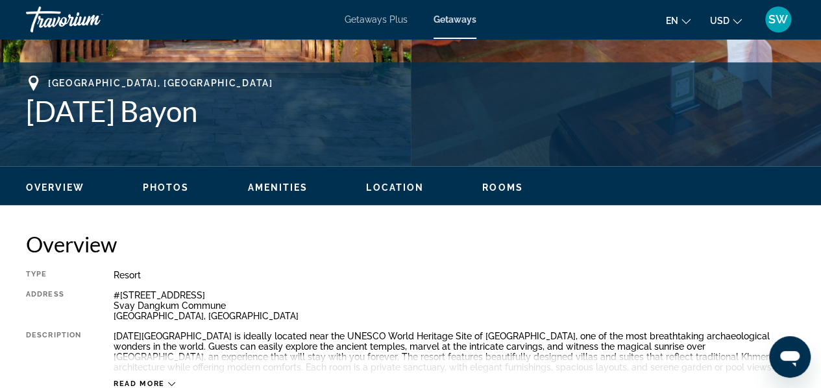
scroll to position [612, 0]
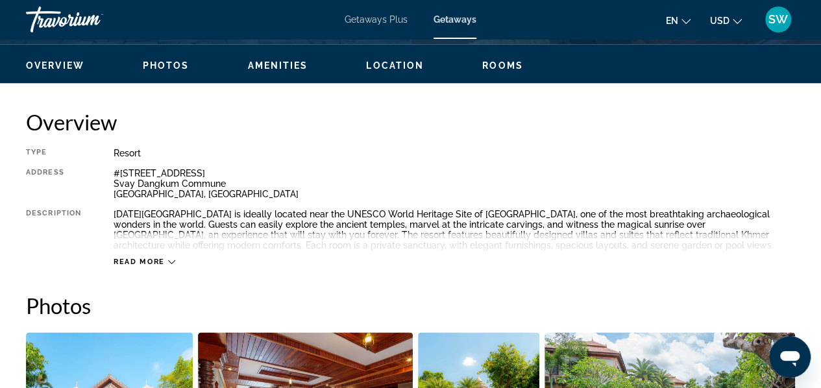
click at [173, 264] on icon "Main content" at bounding box center [171, 261] width 7 height 7
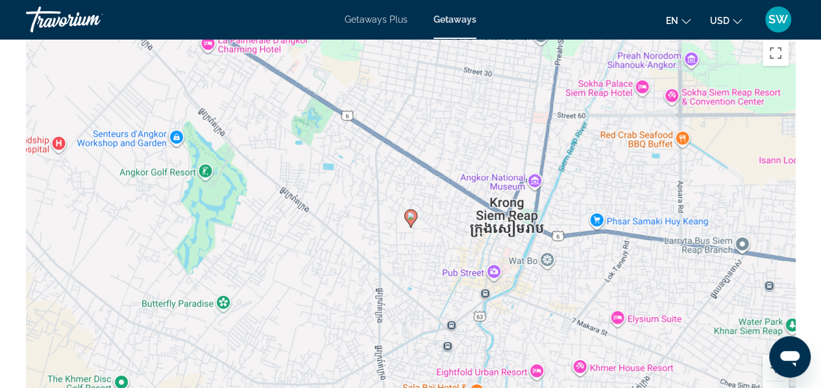
scroll to position [1954, 0]
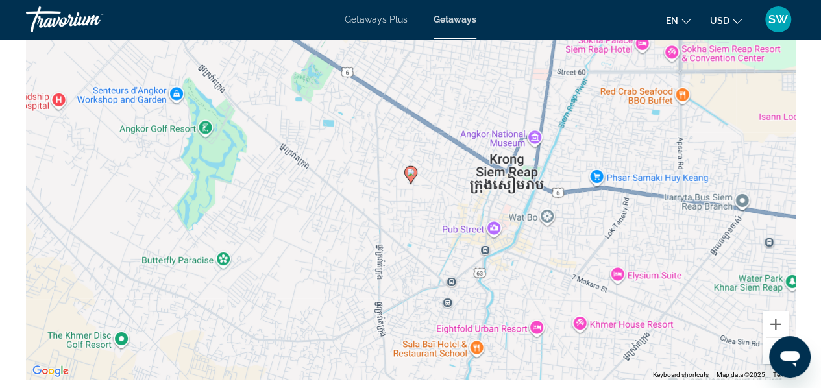
click at [412, 174] on image "Main content" at bounding box center [411, 173] width 8 height 8
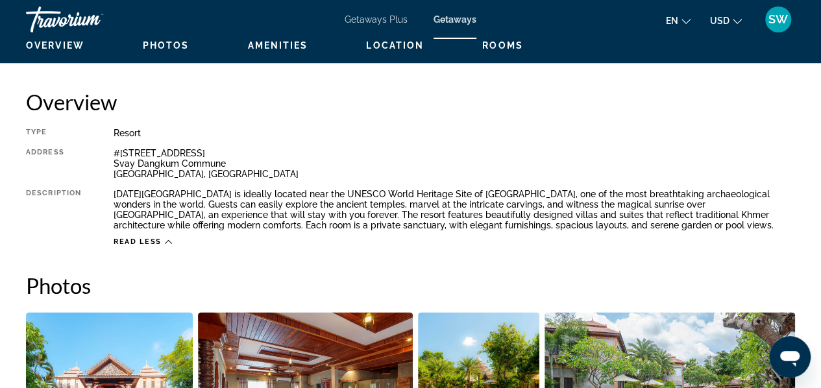
scroll to position [580, 0]
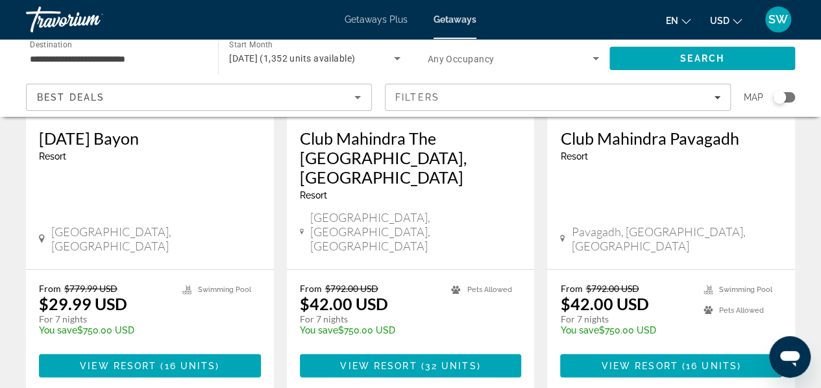
scroll to position [1828, 0]
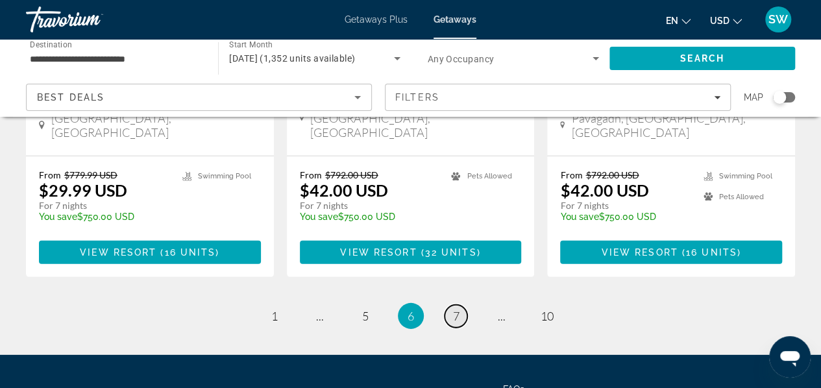
click at [456, 309] on span "7" at bounding box center [456, 316] width 6 height 14
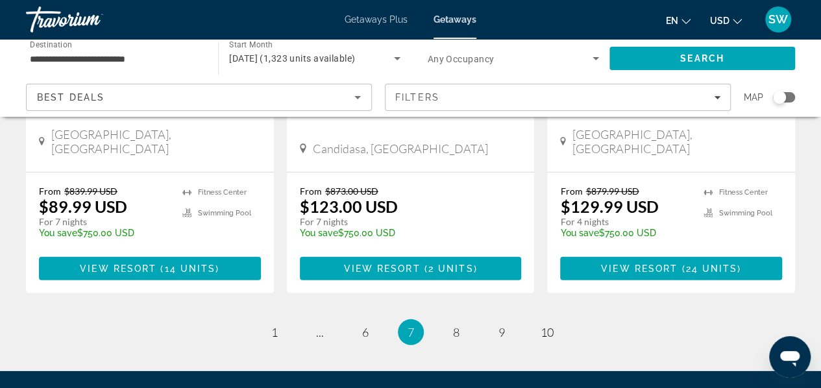
scroll to position [1808, 0]
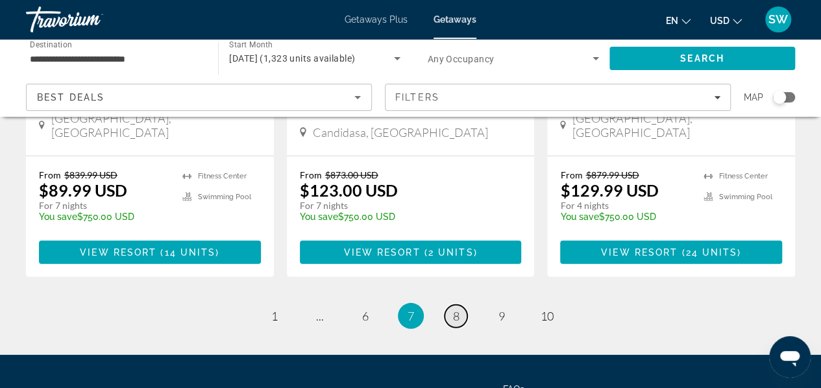
click at [452, 305] on link "page 8" at bounding box center [456, 316] width 23 height 23
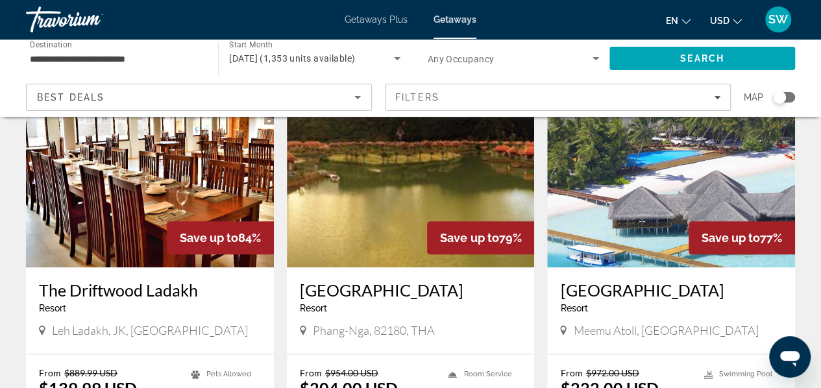
scroll to position [614, 0]
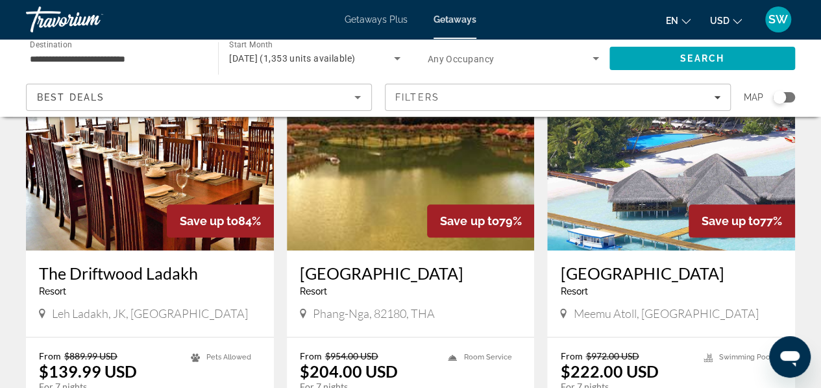
click at [682, 162] on img "Main content" at bounding box center [671, 147] width 248 height 208
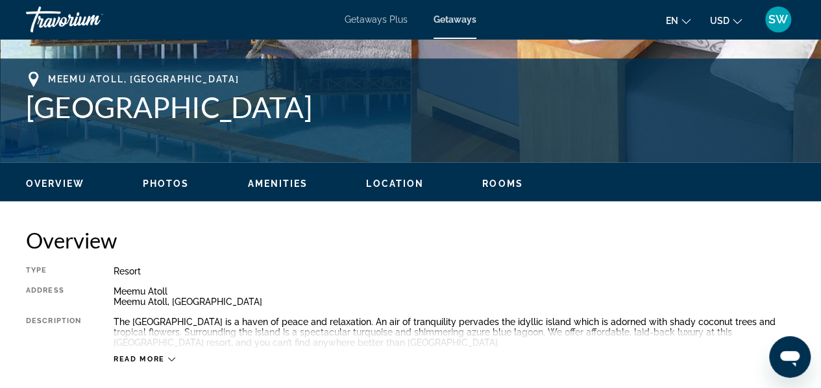
scroll to position [537, 0]
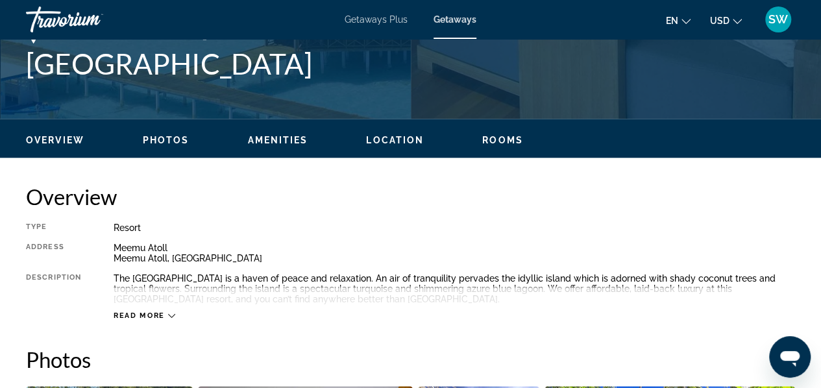
click at [171, 316] on icon "Main content" at bounding box center [171, 315] width 7 height 7
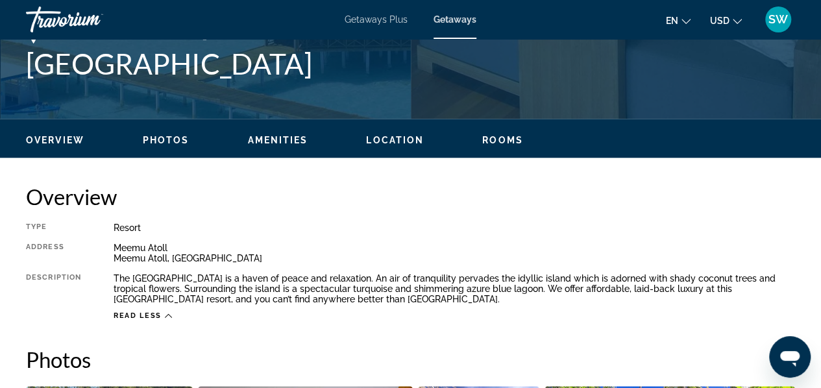
click at [171, 316] on div "Read less" at bounding box center [455, 313] width 682 height 16
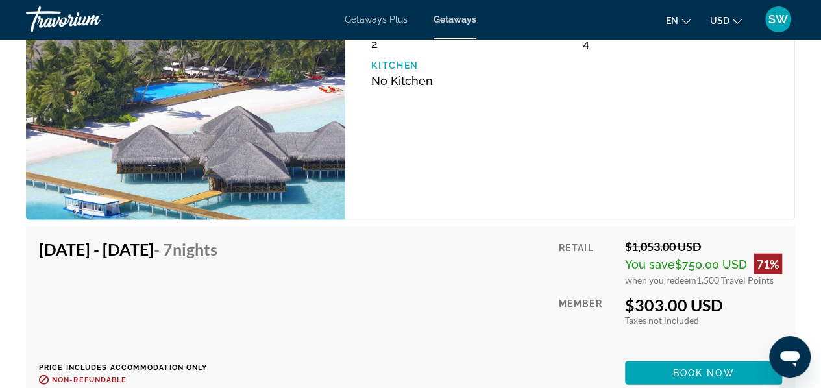
scroll to position [3819, 0]
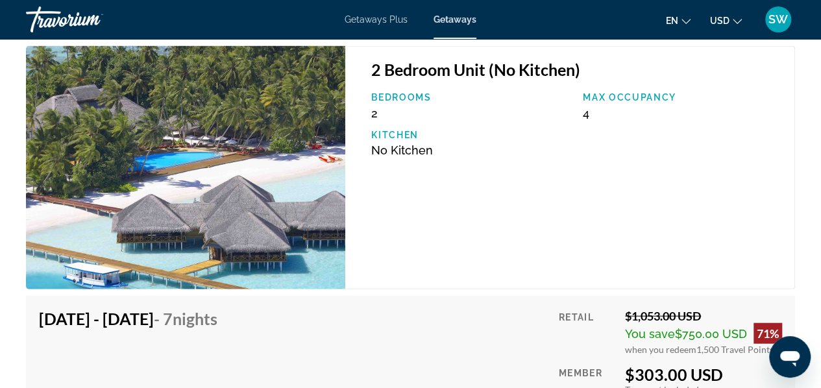
click at [821, 6] on div "Getaways Plus Getaways en English Español Français Italiano Português русский U…" at bounding box center [410, 20] width 821 height 34
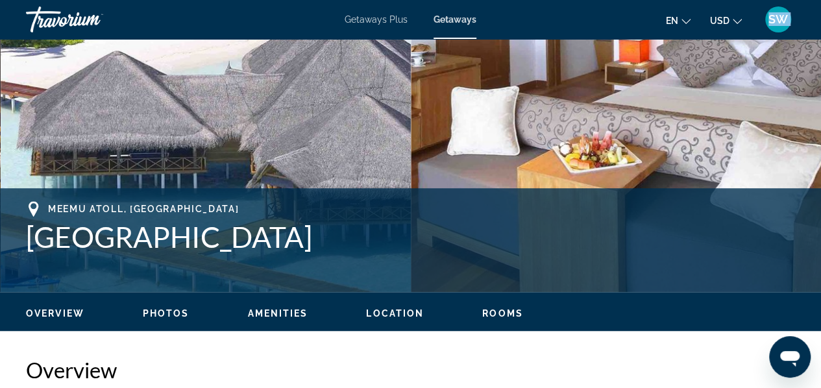
scroll to position [390, 0]
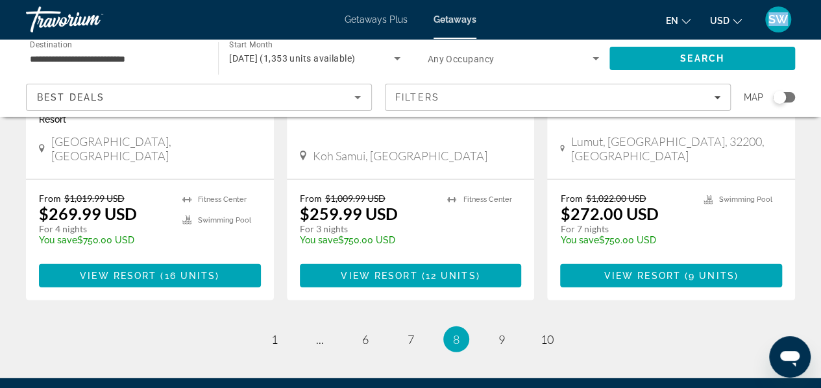
scroll to position [1789, 0]
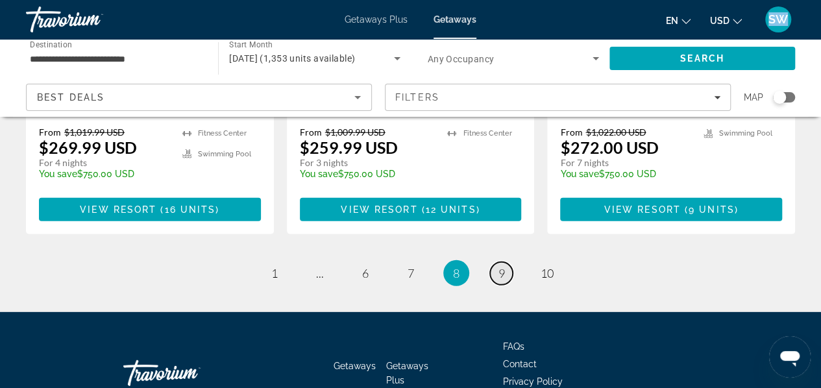
click at [499, 266] on span "9" at bounding box center [502, 273] width 6 height 14
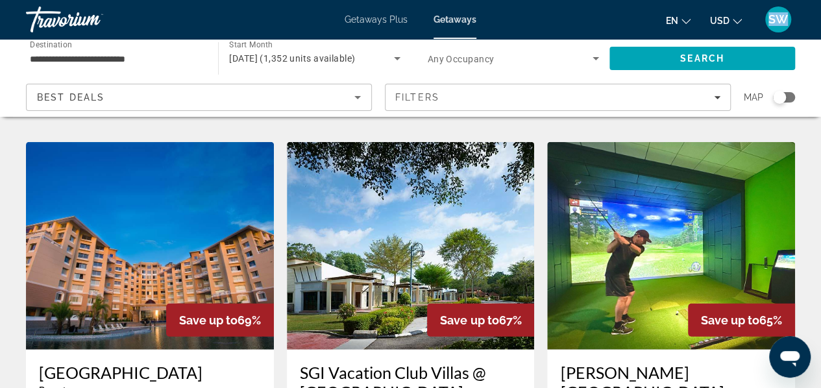
scroll to position [1428, 0]
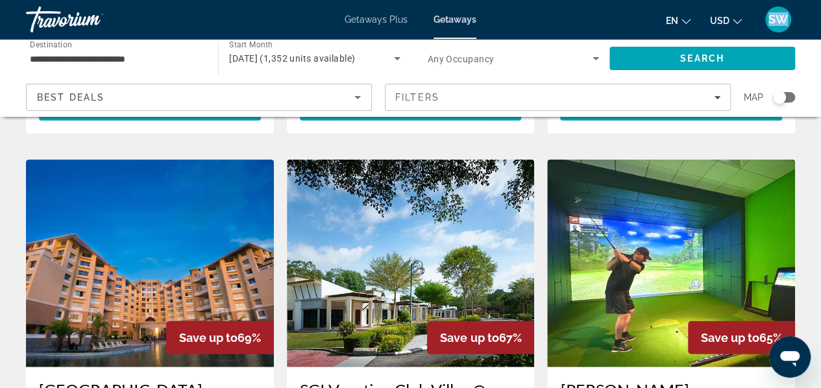
click at [645, 203] on img "Main content" at bounding box center [671, 264] width 248 height 208
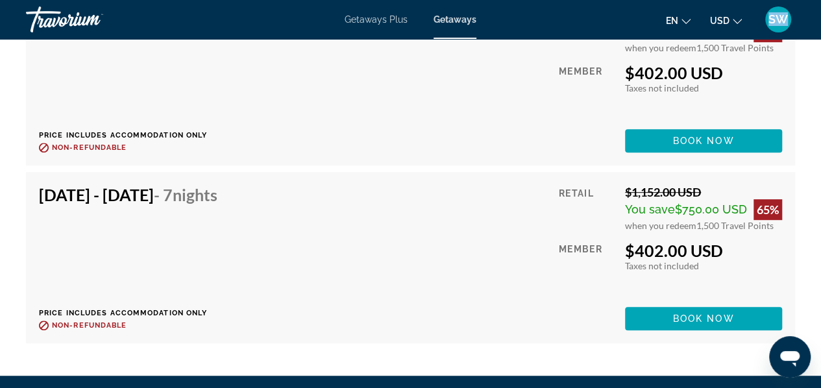
scroll to position [2684, 0]
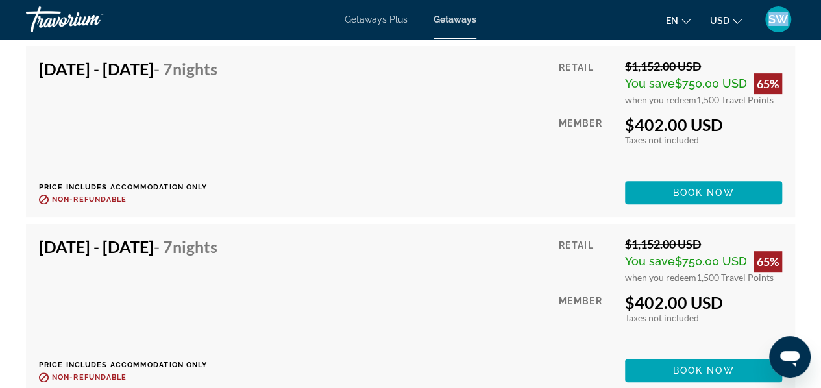
click at [786, 25] on span "SW" at bounding box center [778, 19] width 19 height 13
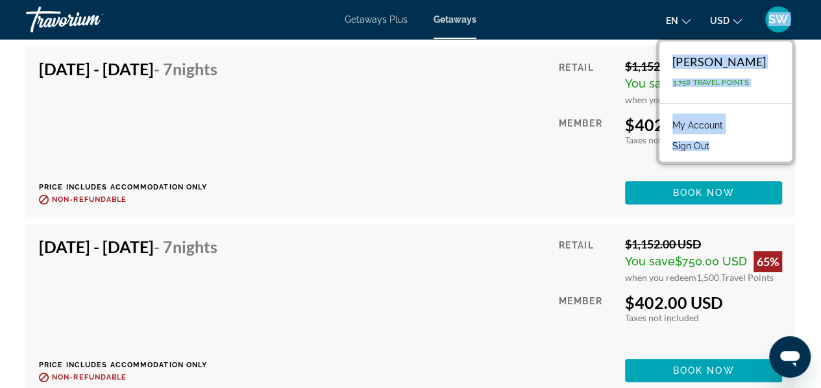
click at [802, 23] on div "Getaways Plus Getaways en English Español Français Italiano Português русский U…" at bounding box center [410, 20] width 821 height 34
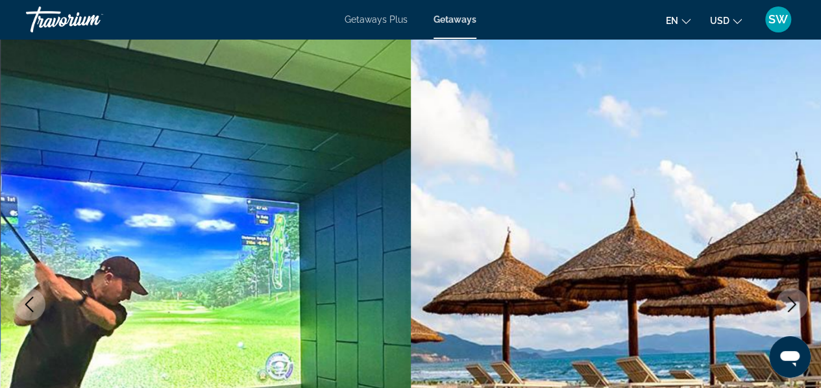
scroll to position [0, 0]
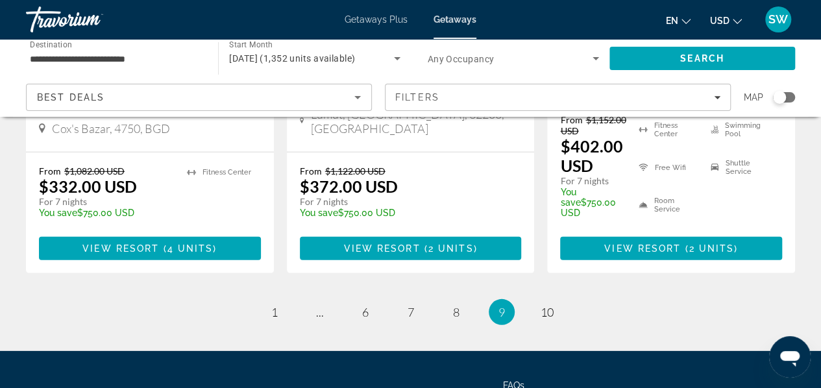
scroll to position [1830, 0]
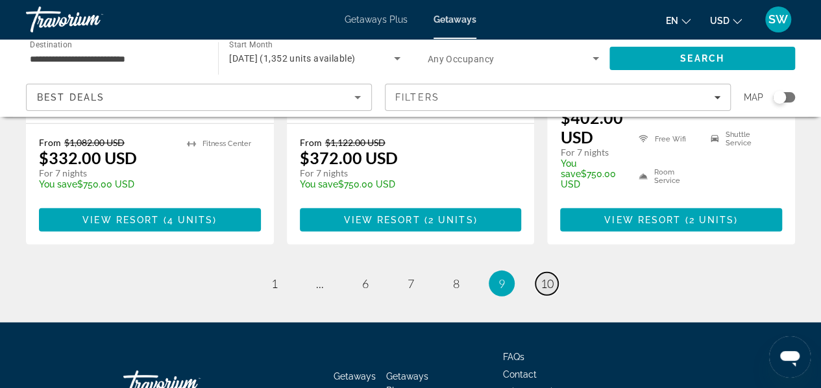
click at [543, 277] on span "10" at bounding box center [547, 284] width 13 height 14
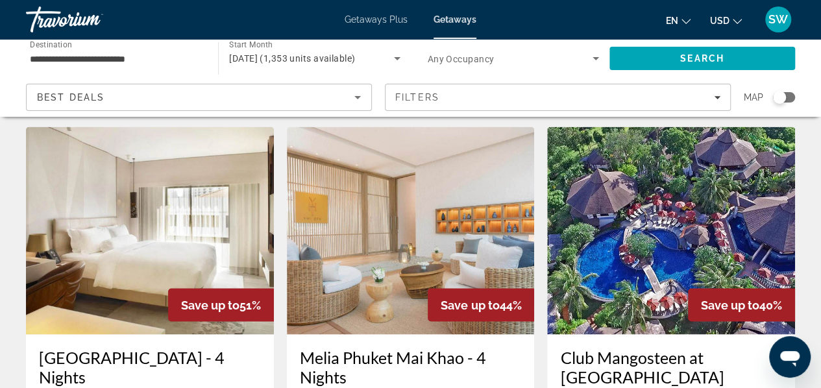
scroll to position [980, 0]
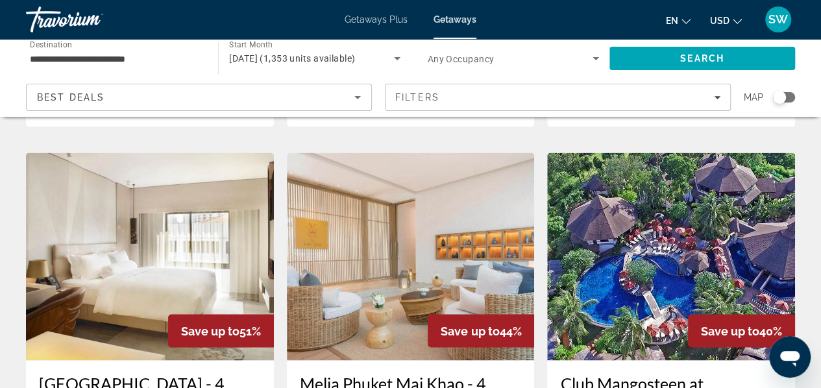
click at [793, 97] on div "Search widget" at bounding box center [784, 97] width 22 height 10
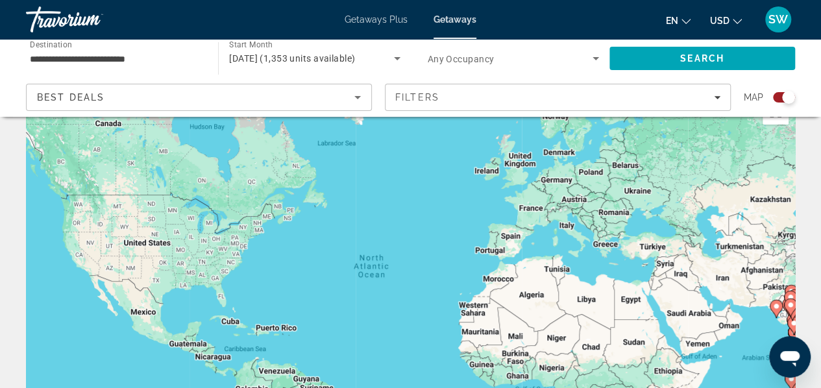
scroll to position [26, 0]
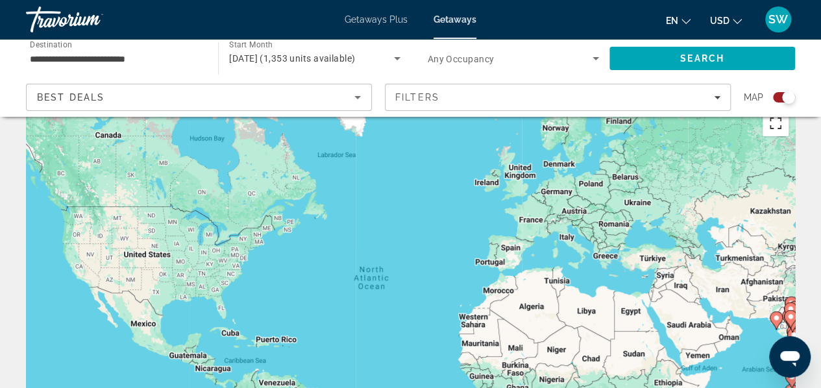
click at [772, 127] on button "Toggle fullscreen view" at bounding box center [776, 123] width 26 height 26
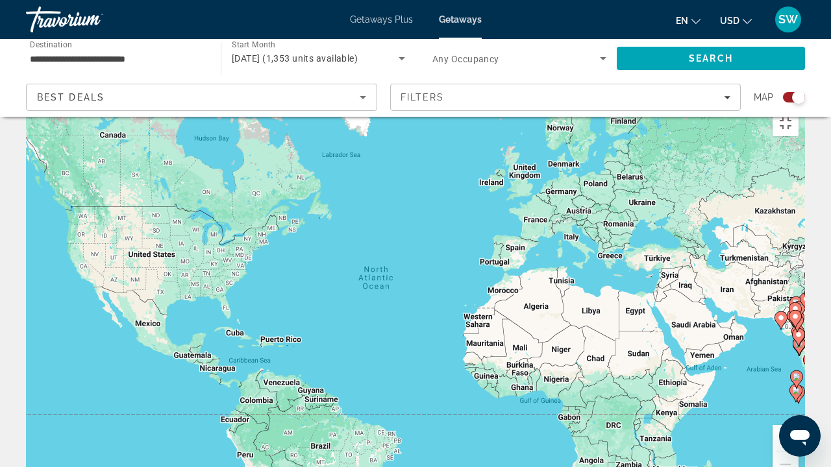
click at [756, 318] on div "To activate drag with keyboard, press Alt + Enter. Once in keyboard drag state,…" at bounding box center [415, 299] width 779 height 390
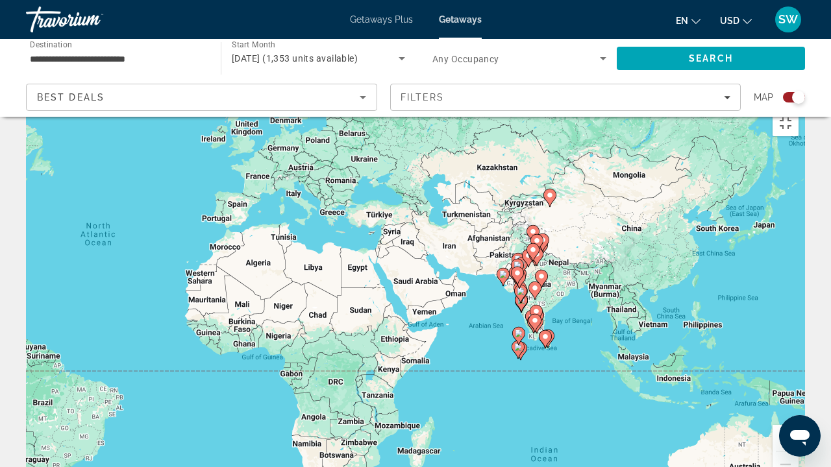
drag, startPoint x: 756, startPoint y: 318, endPoint x: 395, endPoint y: 259, distance: 365.8
click at [395, 259] on div "To activate drag with keyboard, press Alt + Enter. Once in keyboard drag state,…" at bounding box center [415, 299] width 779 height 390
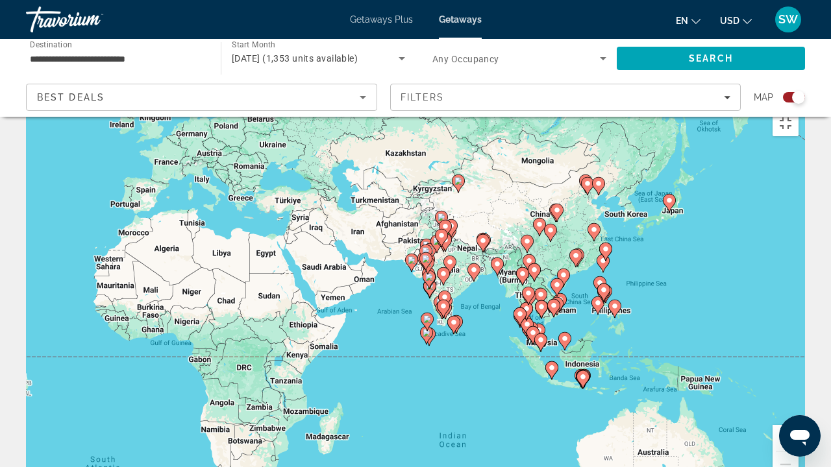
click at [799, 388] on button "Zoom in" at bounding box center [786, 438] width 26 height 26
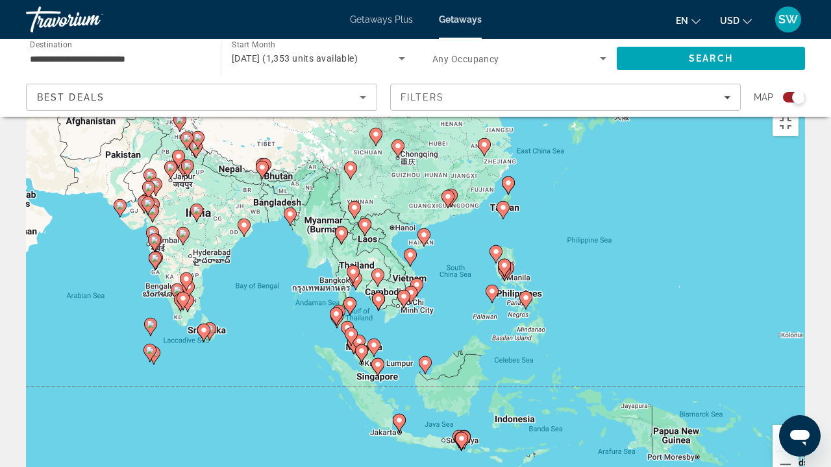
drag, startPoint x: 729, startPoint y: 127, endPoint x: 437, endPoint y: 99, distance: 293.5
click at [437, 104] on div "To activate drag with keyboard, press Alt + Enter. Once in keyboard drag state,…" at bounding box center [415, 299] width 779 height 390
click at [805, 350] on div "To activate drag with keyboard, press Alt + Enter. Once in keyboard drag state,…" at bounding box center [415, 299] width 779 height 390
click at [799, 388] on button "Zoom in" at bounding box center [786, 438] width 26 height 26
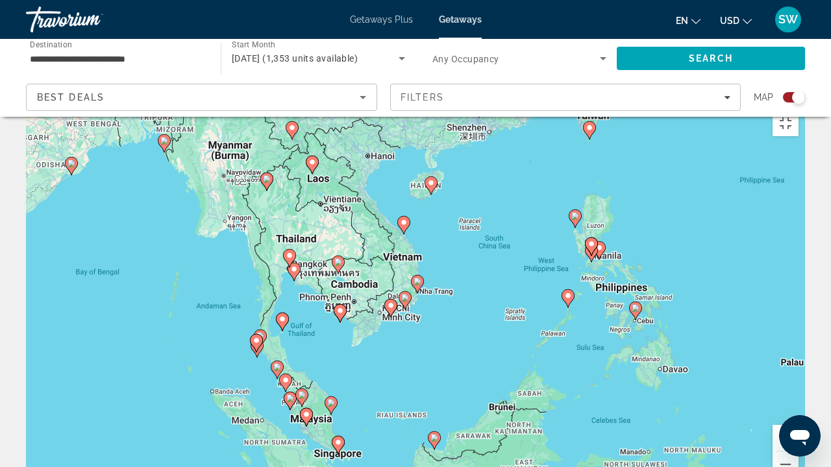
click at [799, 388] on button "Zoom in" at bounding box center [786, 438] width 26 height 26
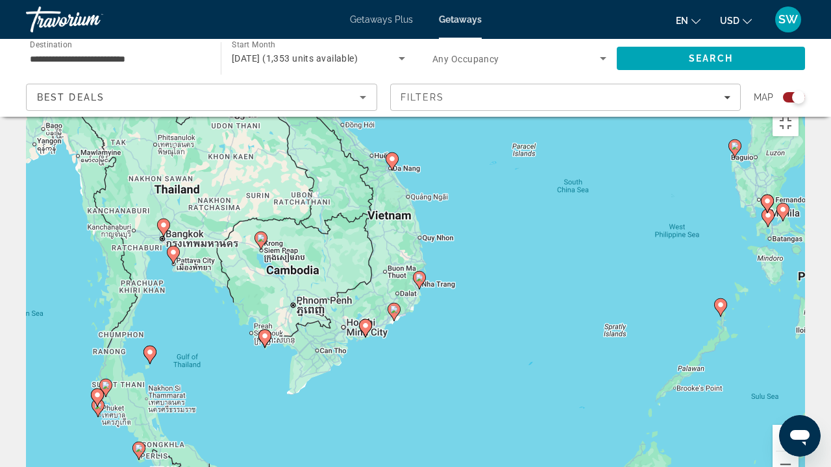
click at [799, 388] on button "Zoom in" at bounding box center [786, 438] width 26 height 26
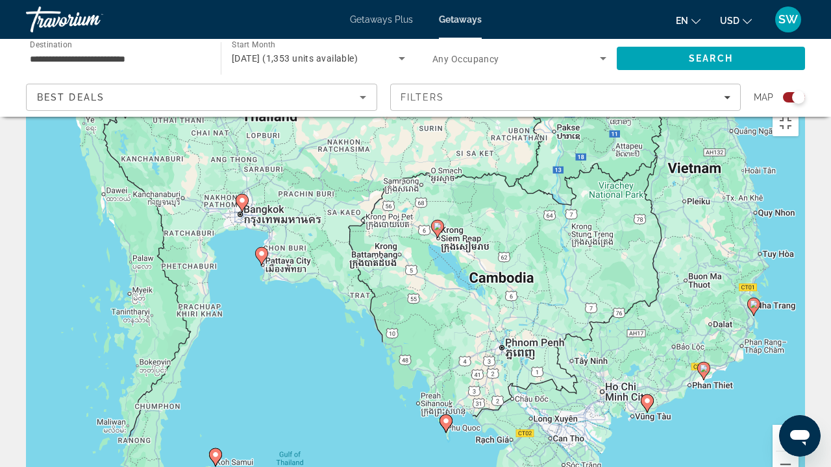
drag, startPoint x: 250, startPoint y: 136, endPoint x: 584, endPoint y: 170, distance: 336.1
click at [584, 170] on div "To activate drag with keyboard, press Alt + Enter. Once in keyboard drag state,…" at bounding box center [415, 299] width 779 height 390
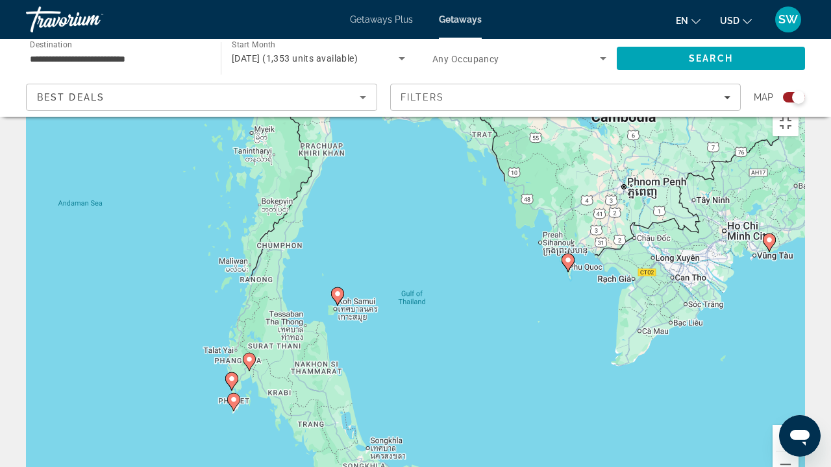
drag, startPoint x: 505, startPoint y: 213, endPoint x: 630, endPoint y: 44, distance: 209.9
click at [630, 104] on div "To activate drag with keyboard, press Alt + Enter. Once in keyboard drag state,…" at bounding box center [415, 299] width 779 height 390
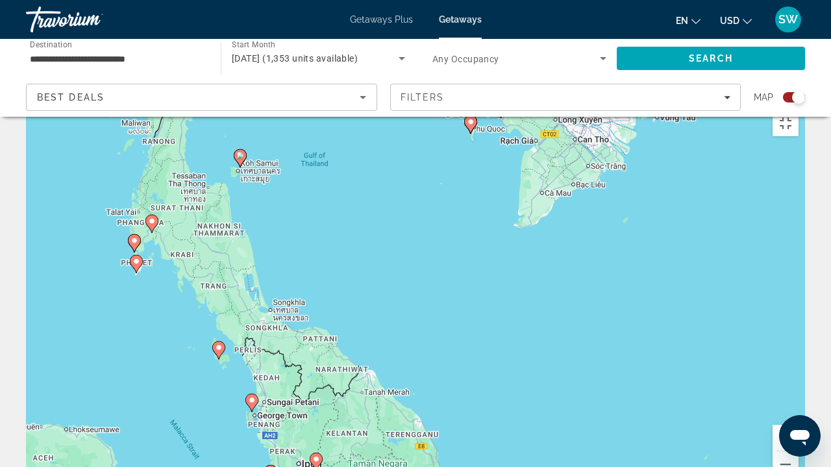
drag, startPoint x: 527, startPoint y: 240, endPoint x: 429, endPoint y: 102, distance: 169.9
click at [429, 104] on div "To activate drag with keyboard, press Alt + Enter. Once in keyboard drag state,…" at bounding box center [415, 299] width 779 height 390
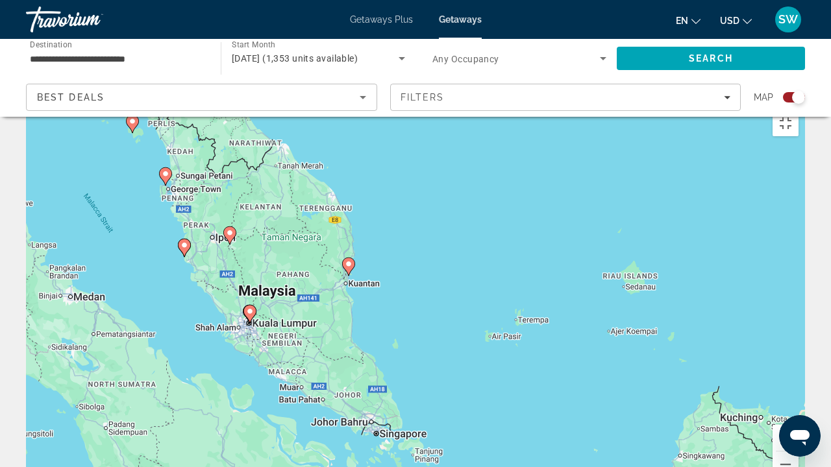
drag, startPoint x: 447, startPoint y: 229, endPoint x: 358, endPoint y: 0, distance: 245.2
click at [358, 104] on div "To activate drag with keyboard, press Alt + Enter. Once in keyboard drag state,…" at bounding box center [415, 299] width 779 height 390
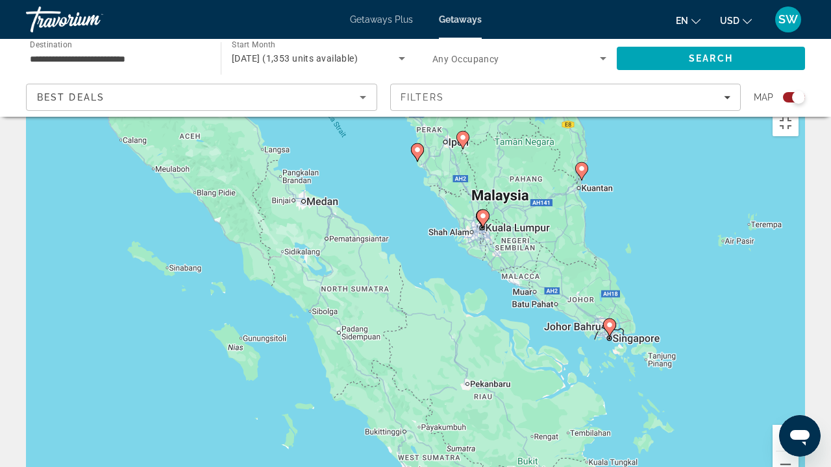
drag, startPoint x: 522, startPoint y: 388, endPoint x: 756, endPoint y: 286, distance: 255.3
click at [756, 286] on div "To activate drag with keyboard, press Alt + Enter. Once in keyboard drag state,…" at bounding box center [415, 299] width 779 height 390
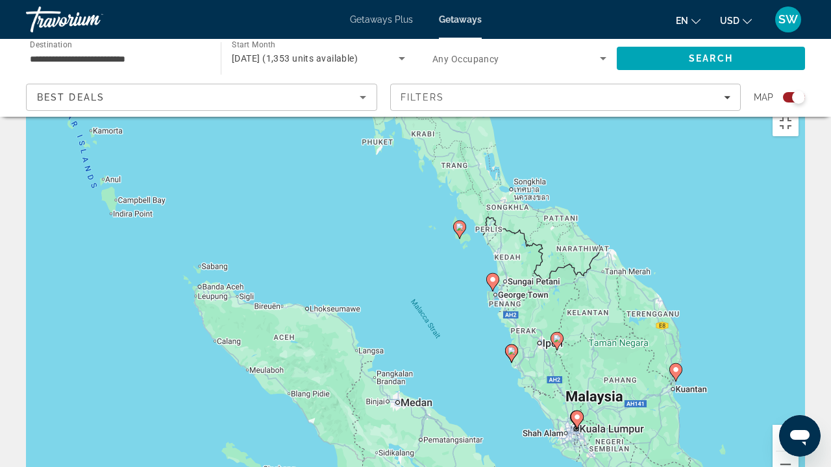
drag, startPoint x: 396, startPoint y: 69, endPoint x: 493, endPoint y: 269, distance: 222.2
click at [493, 269] on div "To activate drag with keyboard, press Alt + Enter. Once in keyboard drag state,…" at bounding box center [415, 299] width 779 height 390
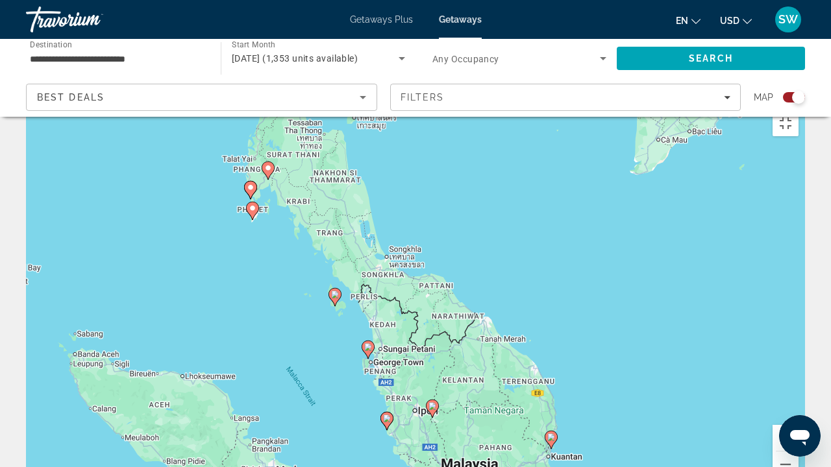
drag, startPoint x: 255, startPoint y: 66, endPoint x: 132, endPoint y: 141, distance: 143.1
click at [132, 141] on div "To activate drag with keyboard, press Alt + Enter. Once in keyboard drag state,…" at bounding box center [415, 299] width 779 height 390
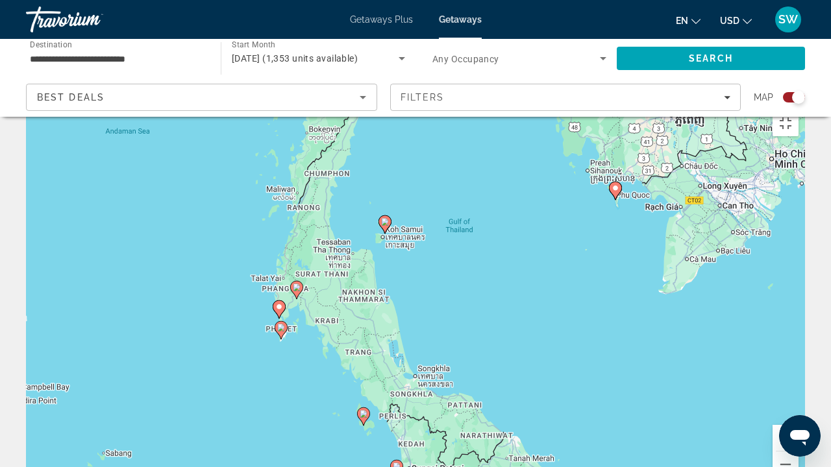
drag, startPoint x: 416, startPoint y: 90, endPoint x: 445, endPoint y: 213, distance: 126.1
click at [445, 213] on div "To activate drag with keyboard, press Alt + Enter. Once in keyboard drag state,…" at bounding box center [415, 299] width 779 height 390
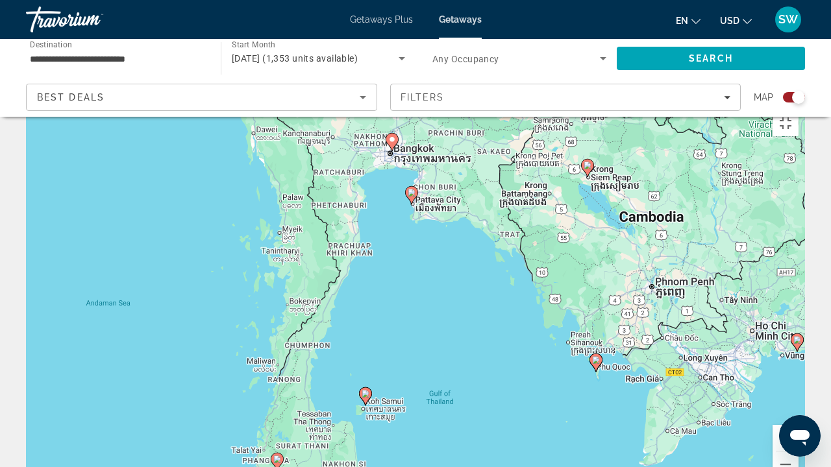
drag, startPoint x: 447, startPoint y: 81, endPoint x: 427, endPoint y: 254, distance: 174.5
click at [427, 254] on div "To activate drag with keyboard, press Alt + Enter. Once in keyboard drag state,…" at bounding box center [415, 299] width 779 height 390
click at [799, 388] on button "Zoom in" at bounding box center [786, 438] width 26 height 26
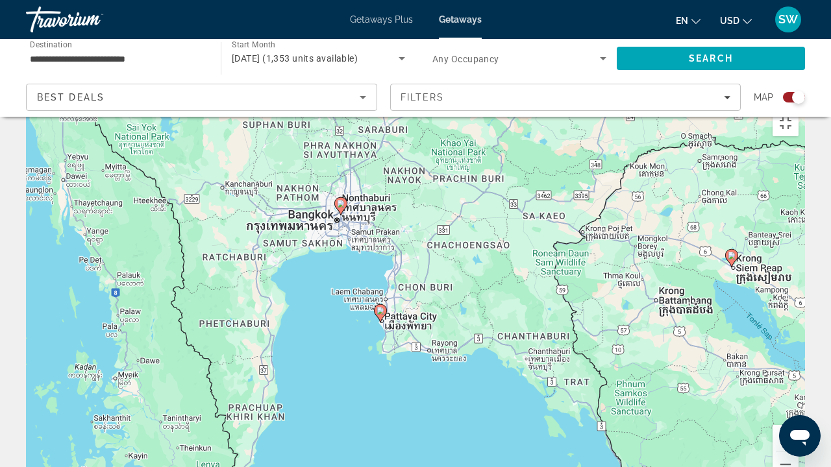
drag, startPoint x: 553, startPoint y: 197, endPoint x: 522, endPoint y: 414, distance: 219.0
click at [522, 388] on div "To activate drag with keyboard, press Alt + Enter. Once in keyboard drag state,…" at bounding box center [415, 299] width 779 height 390
click at [799, 388] on button "Zoom in" at bounding box center [786, 438] width 26 height 26
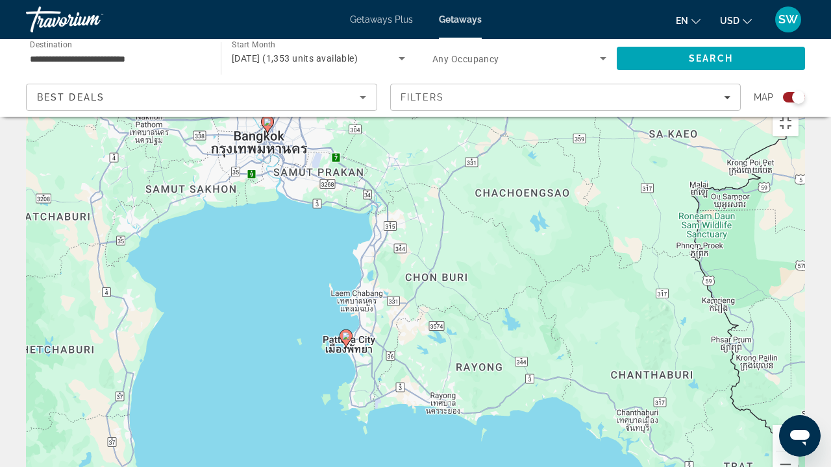
click at [799, 388] on button "Zoom in" at bounding box center [786, 438] width 26 height 26
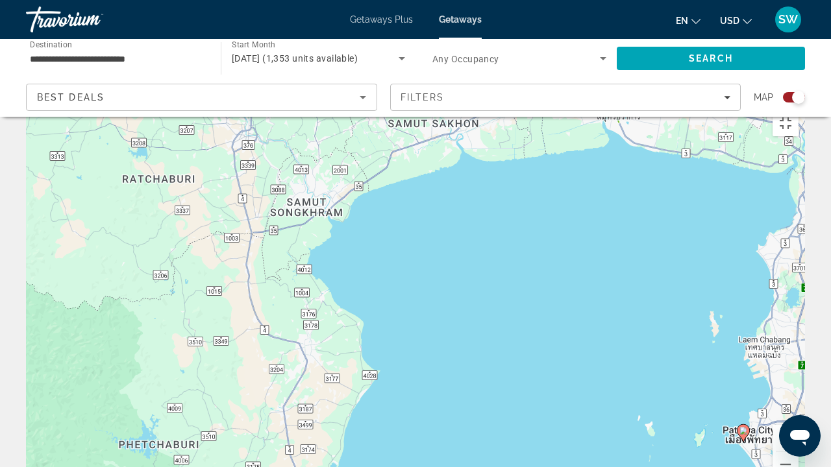
drag, startPoint x: 236, startPoint y: 110, endPoint x: 705, endPoint y: 155, distance: 470.9
click at [705, 155] on div "To activate drag with keyboard, press Alt + Enter. Once in keyboard drag state,…" at bounding box center [415, 299] width 779 height 390
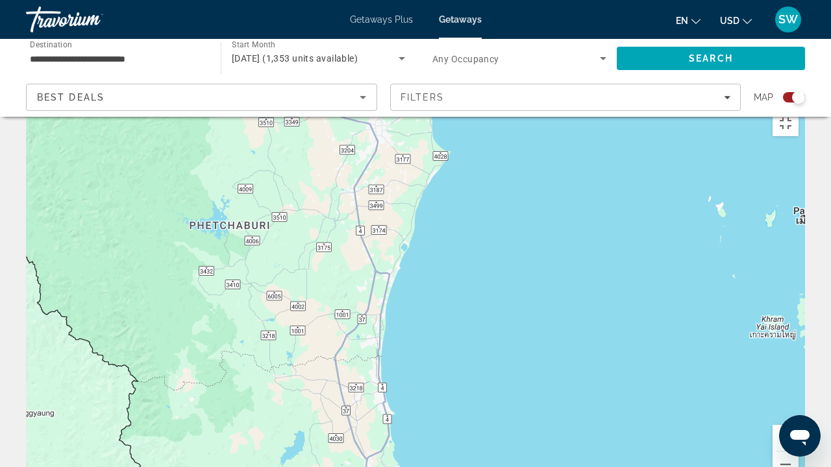
drag, startPoint x: 511, startPoint y: 359, endPoint x: 582, endPoint y: 136, distance: 233.9
click at [582, 136] on div "To activate drag with keyboard, press Alt + Enter. Once in keyboard drag state,…" at bounding box center [415, 299] width 779 height 390
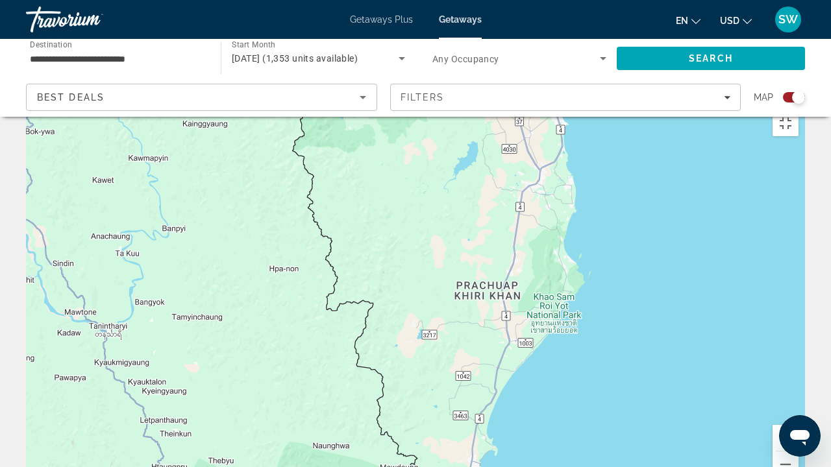
drag, startPoint x: 484, startPoint y: 296, endPoint x: 660, endPoint y: 0, distance: 344.4
click at [660, 104] on div "To activate drag with keyboard, press Alt + Enter. Once in keyboard drag state,…" at bounding box center [415, 299] width 779 height 390
click at [567, 212] on div "To activate drag with keyboard, press Alt + Enter. Once in keyboard drag state,…" at bounding box center [415, 299] width 779 height 390
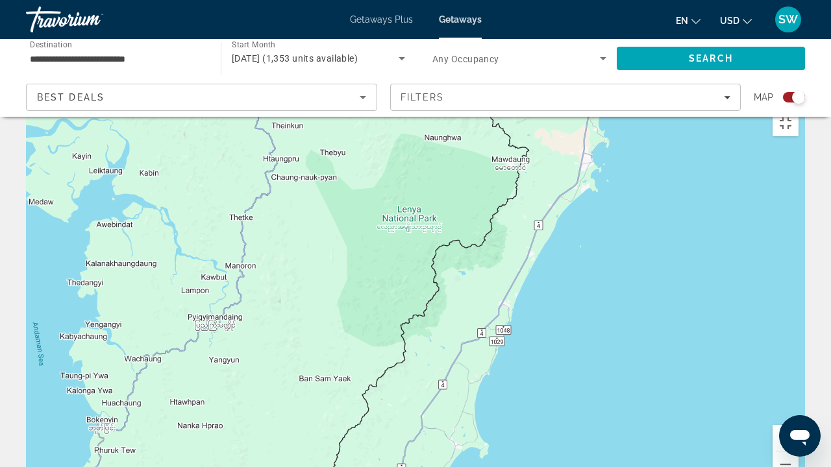
drag, startPoint x: 466, startPoint y: 371, endPoint x: 579, endPoint y: 60, distance: 331.1
click at [579, 104] on div "To activate drag with keyboard, press Alt + Enter. Once in keyboard drag state,…" at bounding box center [415, 299] width 779 height 390
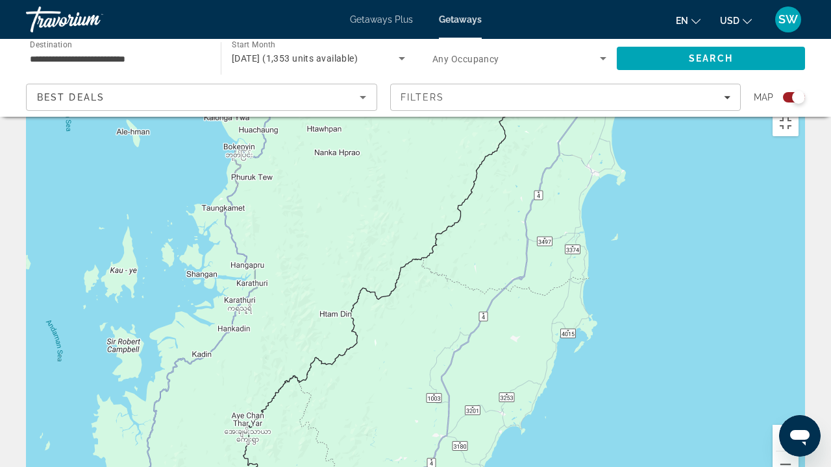
drag, startPoint x: 425, startPoint y: 414, endPoint x: 566, endPoint y: 133, distance: 314.2
click at [566, 133] on div "Main content" at bounding box center [415, 299] width 779 height 390
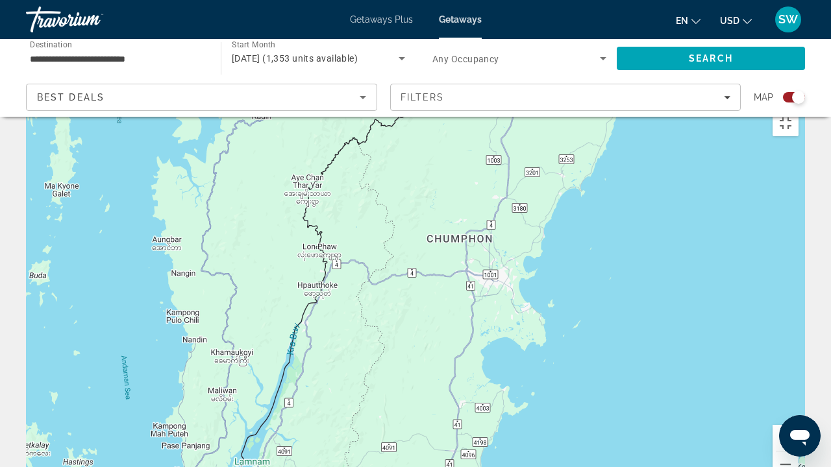
drag, startPoint x: 473, startPoint y: 240, endPoint x: 532, endPoint y: 0, distance: 247.6
click at [532, 104] on div "Main content" at bounding box center [415, 299] width 779 height 390
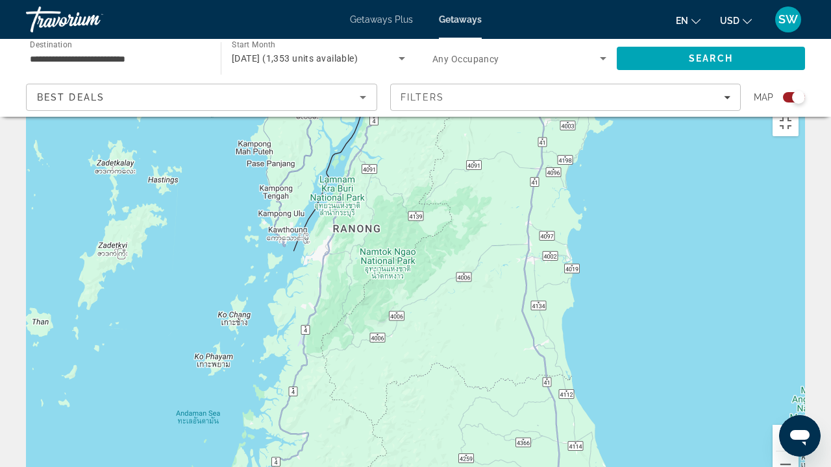
drag, startPoint x: 415, startPoint y: 393, endPoint x: 500, endPoint y: 104, distance: 301.8
click at [500, 104] on div "Main content" at bounding box center [415, 299] width 779 height 390
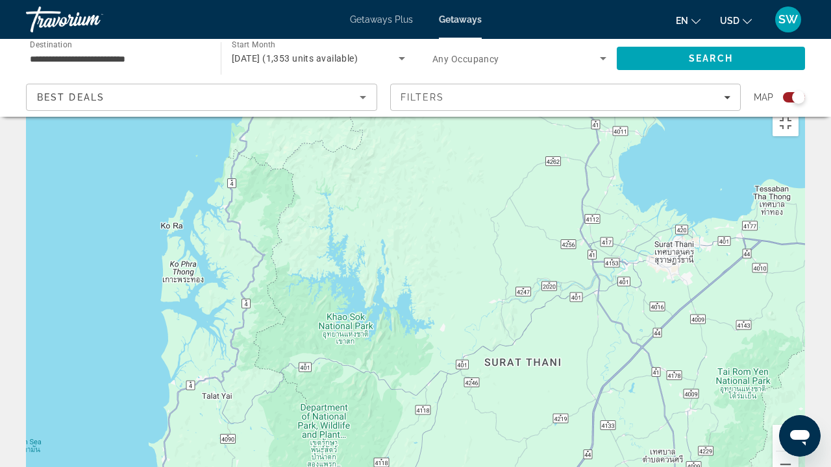
drag, startPoint x: 508, startPoint y: 399, endPoint x: 528, endPoint y: 0, distance: 399.2
click at [528, 104] on div "To activate drag with keyboard, press Alt + Enter. Once in keyboard drag state,…" at bounding box center [415, 299] width 779 height 390
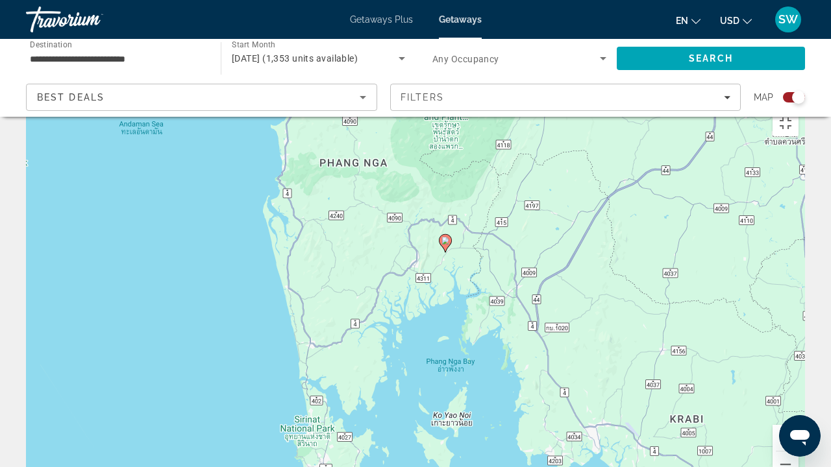
drag, startPoint x: 570, startPoint y: 321, endPoint x: 692, endPoint y: 0, distance: 343.2
click at [692, 104] on div "To activate drag with keyboard, press Alt + Enter. Once in keyboard drag state,…" at bounding box center [415, 299] width 779 height 390
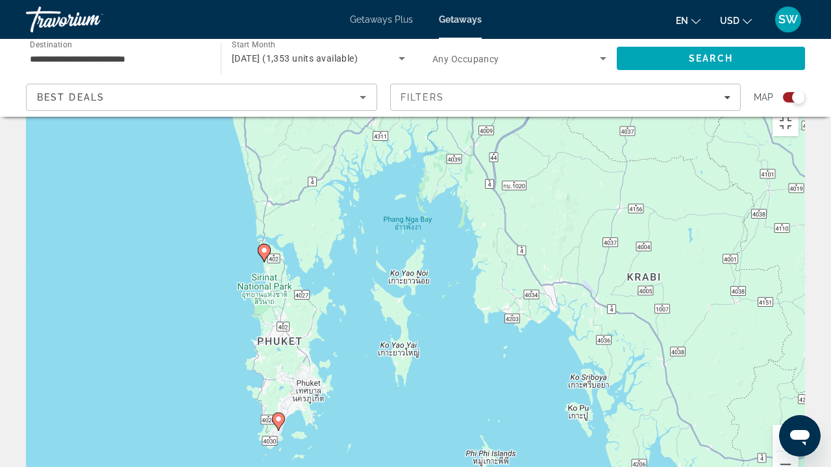
drag, startPoint x: 610, startPoint y: 364, endPoint x: 566, endPoint y: 222, distance: 148.9
click at [566, 222] on div "To activate drag with keyboard, press Alt + Enter. Once in keyboard drag state,…" at bounding box center [415, 299] width 779 height 390
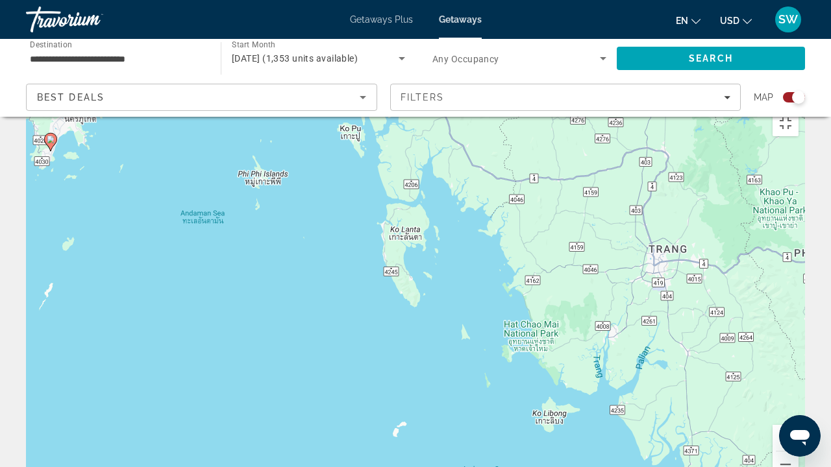
drag, startPoint x: 493, startPoint y: 280, endPoint x: 264, endPoint y: 0, distance: 361.7
click at [264, 104] on div "To activate drag with keyboard, press Alt + Enter. Once in keyboard drag state,…" at bounding box center [415, 299] width 779 height 390
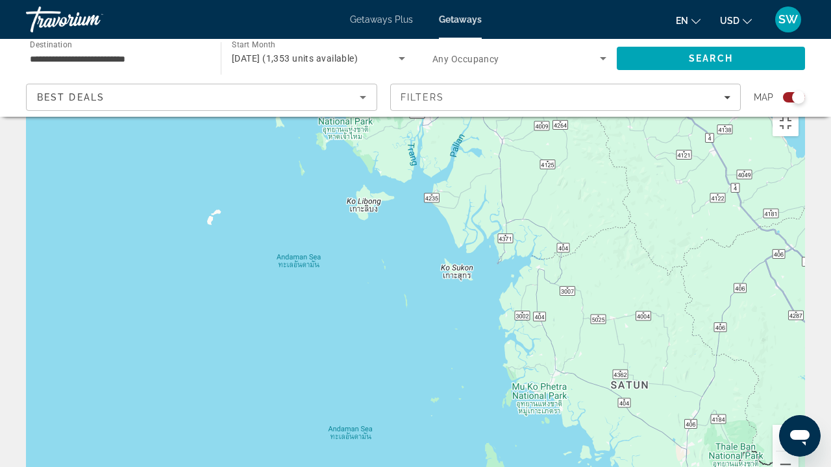
drag, startPoint x: 519, startPoint y: 310, endPoint x: 326, endPoint y: 90, distance: 292.6
click at [326, 104] on div "To activate drag with keyboard, press Alt + Enter. Once in keyboard drag state,…" at bounding box center [415, 299] width 779 height 390
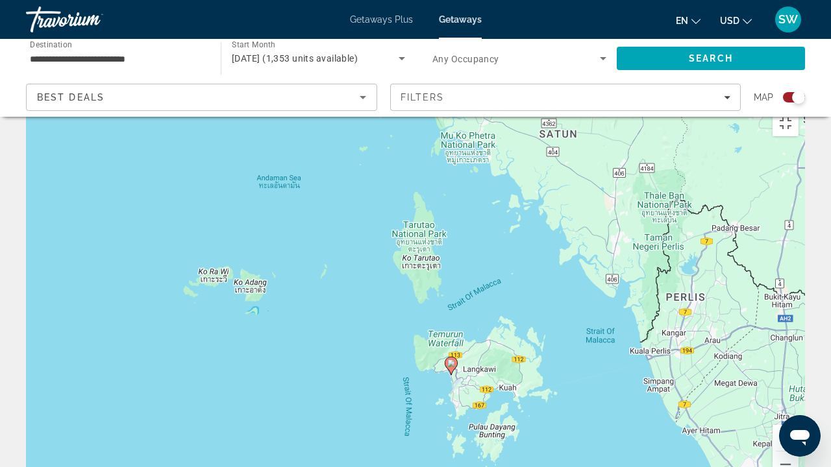
drag, startPoint x: 560, startPoint y: 397, endPoint x: 492, endPoint y: 152, distance: 253.9
click at [492, 152] on div "To activate drag with keyboard, press Alt + Enter. Once in keyboard drag state,…" at bounding box center [415, 299] width 779 height 390
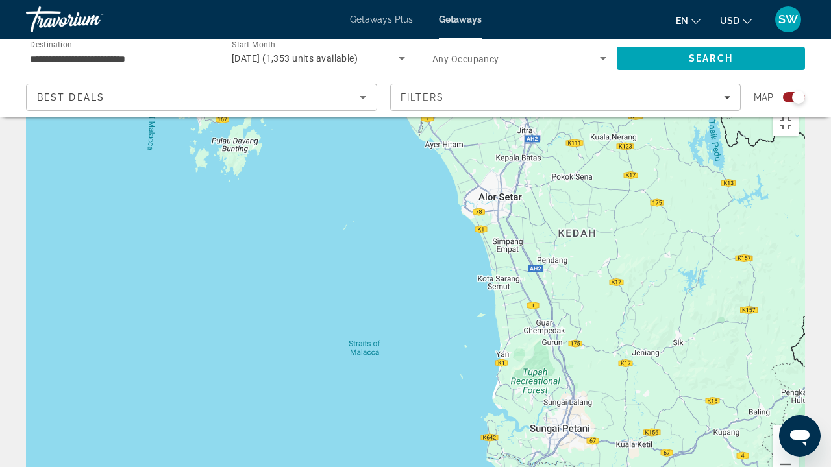
drag, startPoint x: 626, startPoint y: 401, endPoint x: 367, endPoint y: 117, distance: 383.8
click at [367, 117] on div "To activate drag with keyboard, press Alt + Enter. Once in keyboard drag state,…" at bounding box center [415, 299] width 779 height 390
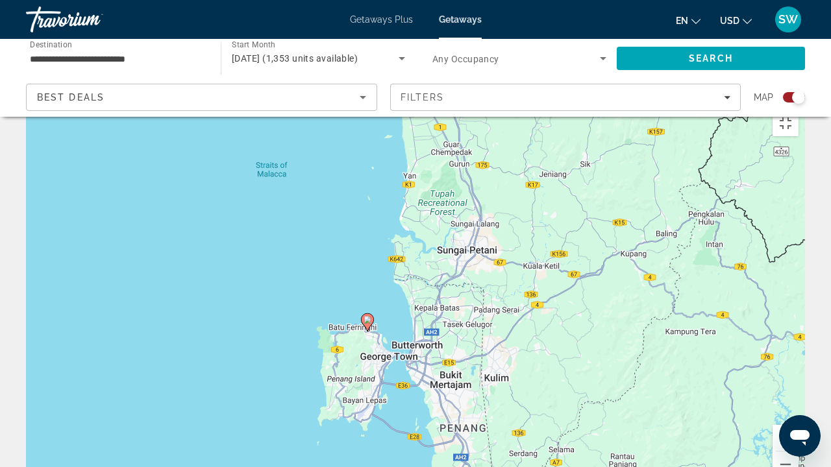
drag, startPoint x: 519, startPoint y: 282, endPoint x: 423, endPoint y: 103, distance: 203.0
click at [423, 104] on div "To activate drag with keyboard, press Alt + Enter. Once in keyboard drag state,…" at bounding box center [415, 299] width 779 height 390
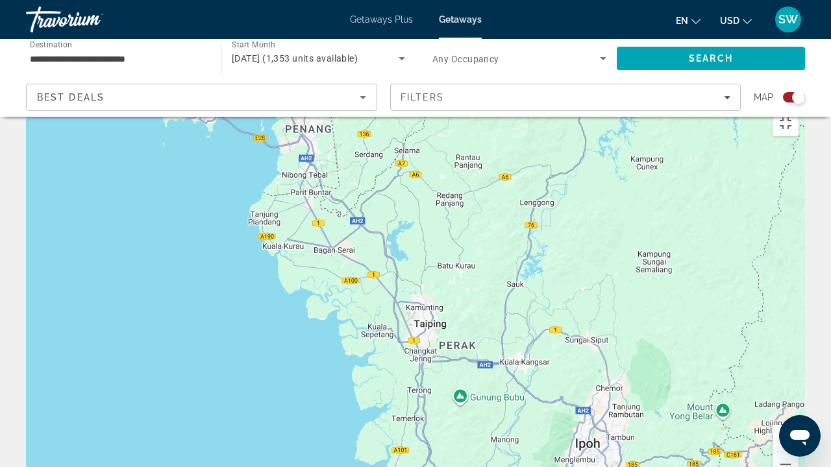
drag, startPoint x: 544, startPoint y: 362, endPoint x: 388, endPoint y: 62, distance: 337.5
click at [388, 104] on div "To activate drag with keyboard, press Alt + Enter. Once in keyboard drag state,…" at bounding box center [415, 299] width 779 height 390
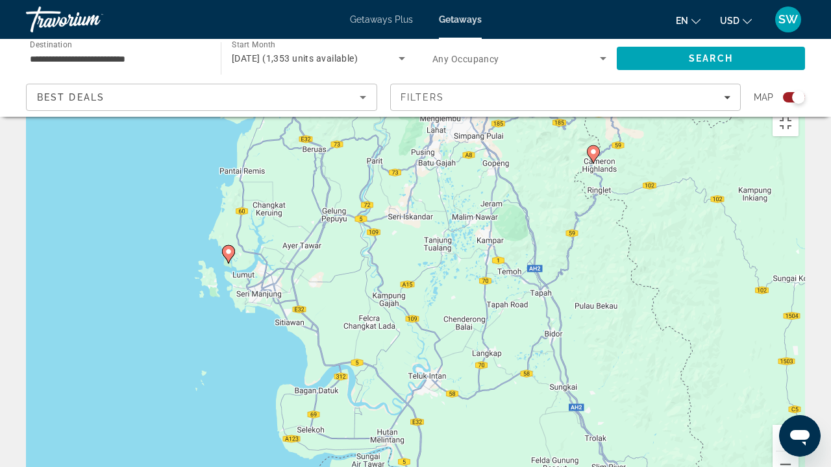
drag, startPoint x: 558, startPoint y: 424, endPoint x: 421, endPoint y: 81, distance: 369.8
click at [421, 104] on div "To activate drag with keyboard, press Alt + Enter. Once in keyboard drag state,…" at bounding box center [415, 299] width 779 height 390
click at [799, 388] on button "Zoom out" at bounding box center [786, 465] width 26 height 26
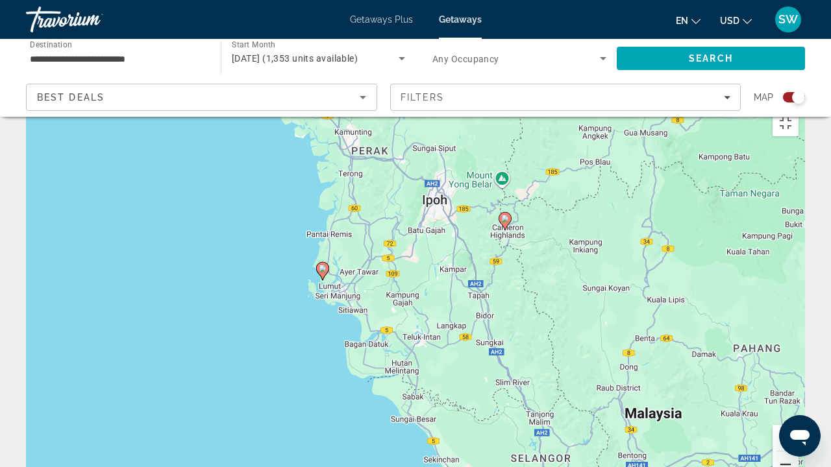
click at [799, 388] on button "Zoom out" at bounding box center [786, 465] width 26 height 26
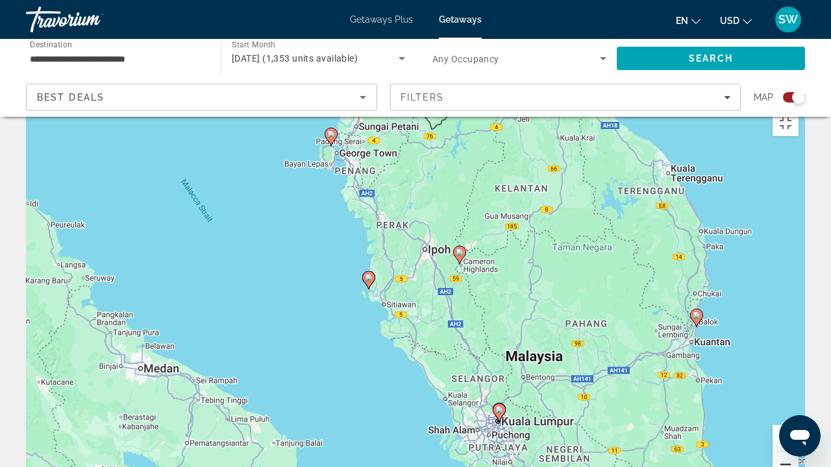
click at [799, 388] on button "Zoom out" at bounding box center [786, 465] width 26 height 26
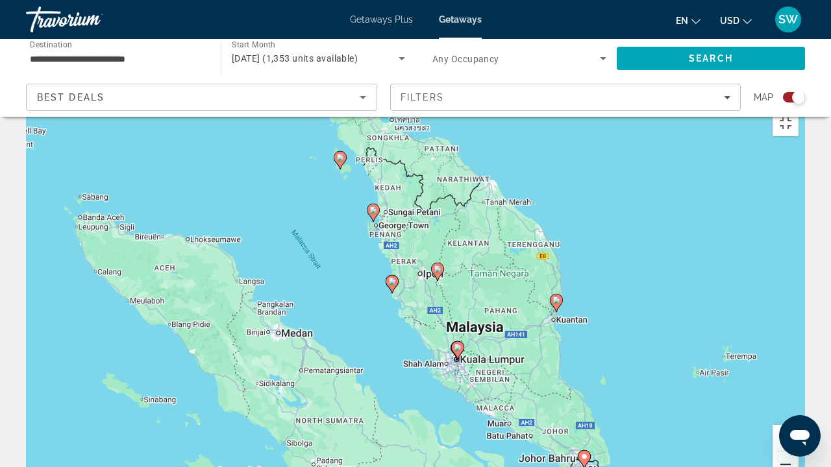
click at [799, 388] on button "Zoom out" at bounding box center [786, 465] width 26 height 26
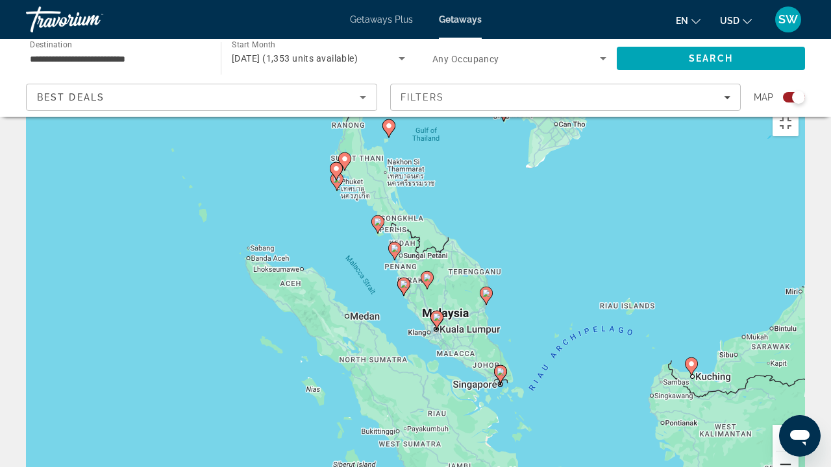
click at [799, 388] on button "Zoom out" at bounding box center [786, 465] width 26 height 26
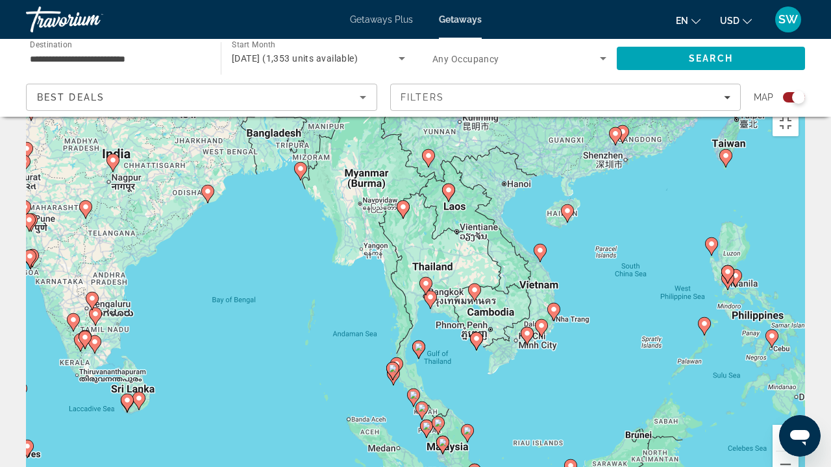
drag, startPoint x: 503, startPoint y: 67, endPoint x: 521, endPoint y: 208, distance: 142.1
click at [521, 208] on div "To activate drag with keyboard, press Alt + Enter. Once in keyboard drag state,…" at bounding box center [415, 299] width 779 height 390
click at [799, 388] on button "Zoom in" at bounding box center [786, 438] width 26 height 26
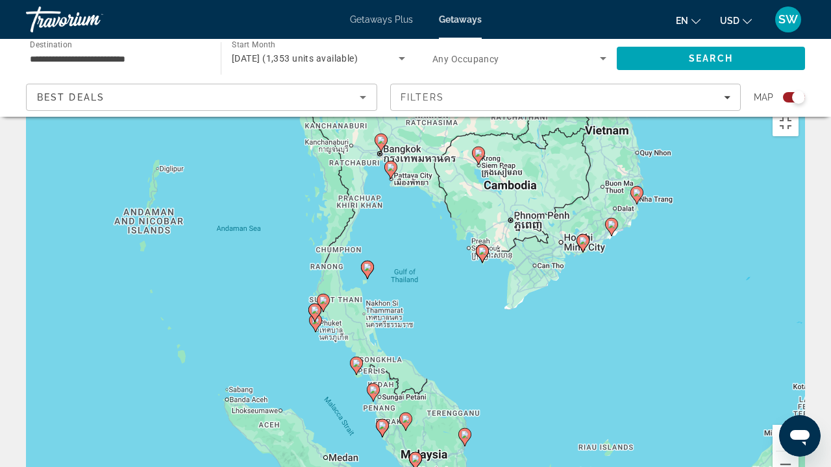
drag, startPoint x: 619, startPoint y: 440, endPoint x: 563, endPoint y: 299, distance: 152.4
click at [563, 299] on div "To activate drag with keyboard, press Alt + Enter. Once in keyboard drag state,…" at bounding box center [415, 299] width 779 height 390
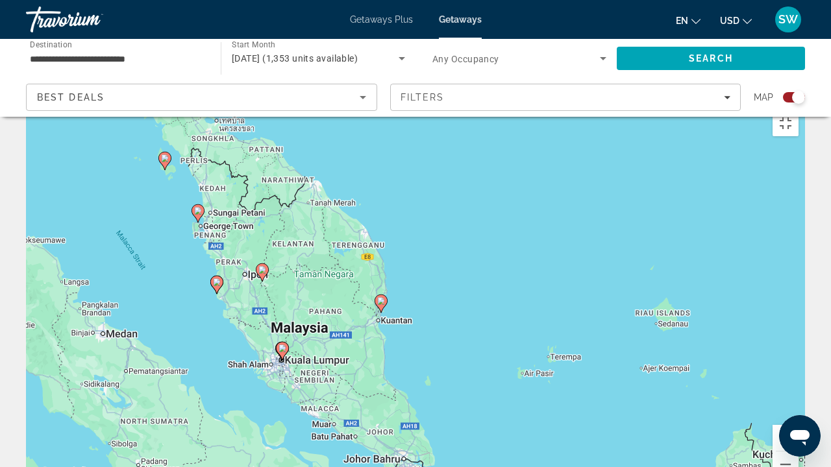
drag, startPoint x: 483, startPoint y: 377, endPoint x: 493, endPoint y: 160, distance: 217.1
click at [493, 160] on div "To activate drag with keyboard, press Alt + Enter. Once in keyboard drag state,…" at bounding box center [415, 299] width 779 height 390
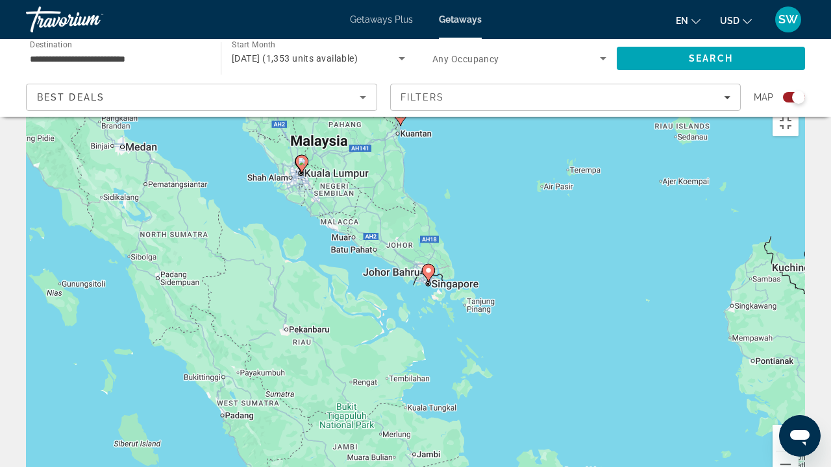
drag, startPoint x: 427, startPoint y: 326, endPoint x: 444, endPoint y: 127, distance: 200.0
click at [444, 127] on div "To activate drag with keyboard, press Alt + Enter. Once in keyboard drag state,…" at bounding box center [415, 299] width 779 height 390
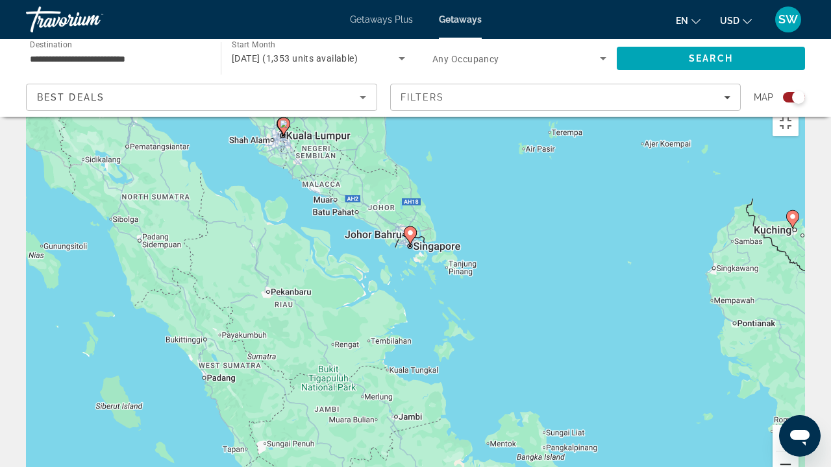
click at [799, 388] on button "Zoom out" at bounding box center [786, 465] width 26 height 26
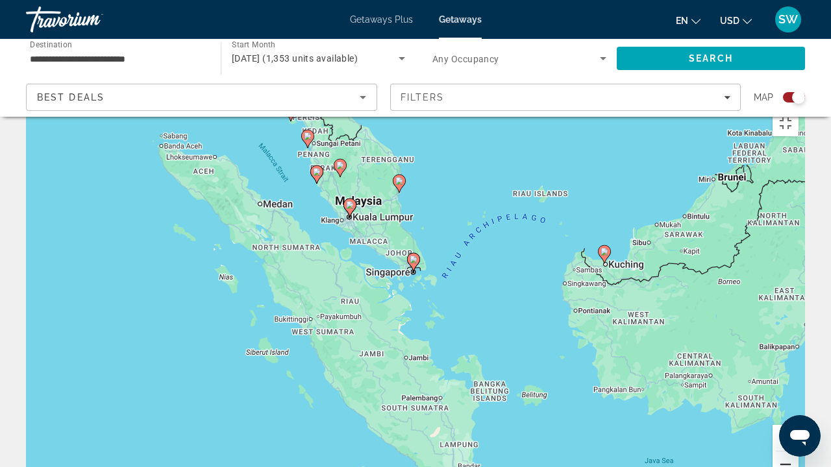
click at [799, 388] on button "Zoom out" at bounding box center [786, 465] width 26 height 26
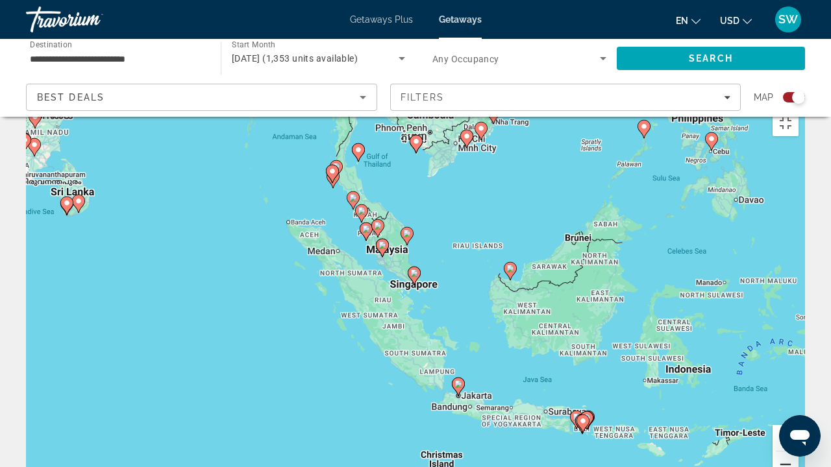
click at [799, 388] on button "Zoom out" at bounding box center [786, 465] width 26 height 26
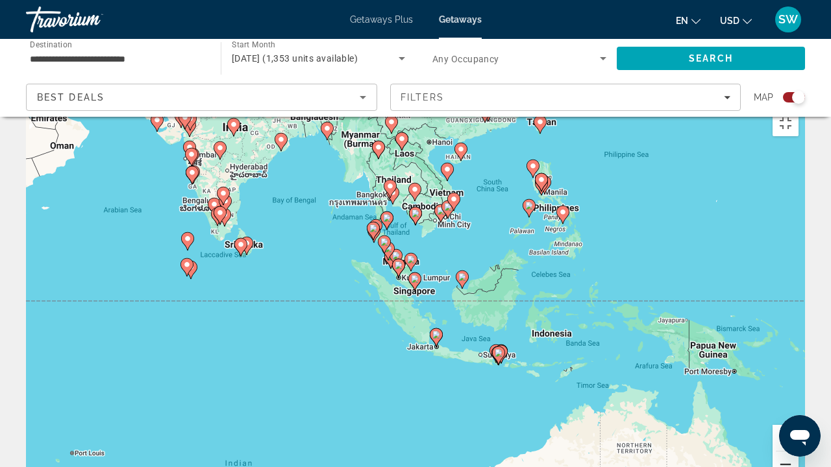
click at [799, 388] on button "Zoom out" at bounding box center [786, 465] width 26 height 26
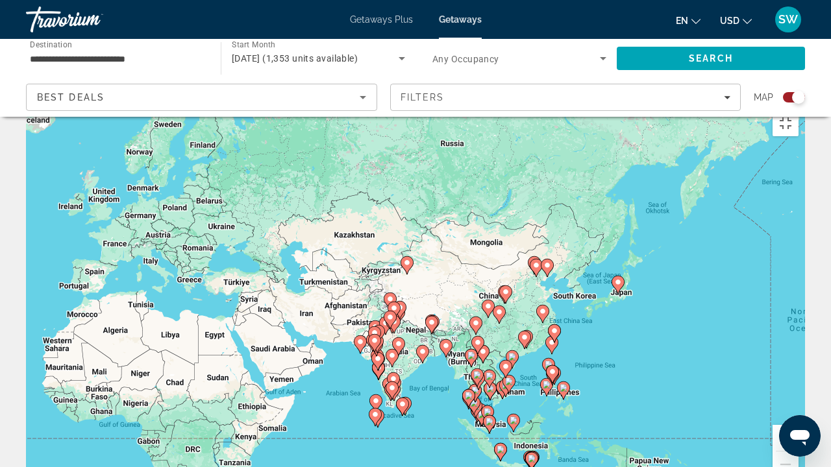
drag, startPoint x: 701, startPoint y: 136, endPoint x: 775, endPoint y: 278, distance: 160.6
click at [775, 278] on div "To activate drag with keyboard, press Alt + Enter. Once in keyboard drag state,…" at bounding box center [415, 299] width 779 height 390
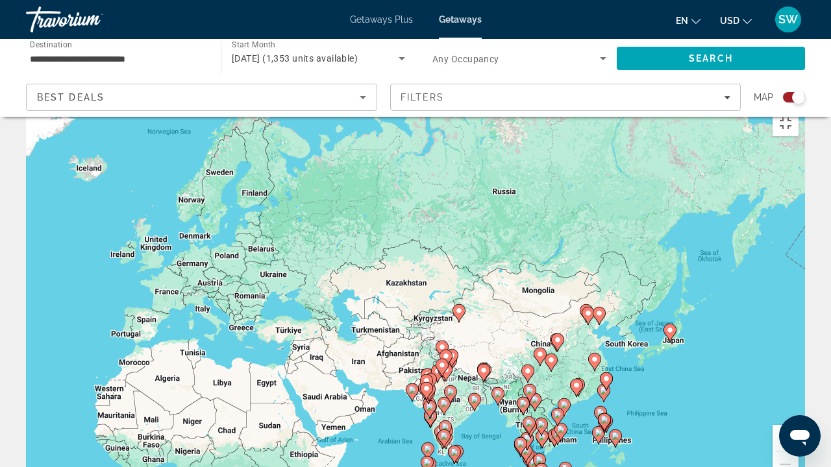
drag, startPoint x: 647, startPoint y: 178, endPoint x: 701, endPoint y: 226, distance: 72.2
click at [701, 226] on div "To activate drag with keyboard, press Alt + Enter. Once in keyboard drag state,…" at bounding box center [415, 299] width 779 height 390
click at [366, 388] on div "To activate drag with keyboard, press Alt + Enter. Once in keyboard drag state,…" at bounding box center [415, 299] width 779 height 390
click at [799, 110] on button "Toggle fullscreen view" at bounding box center [786, 123] width 26 height 26
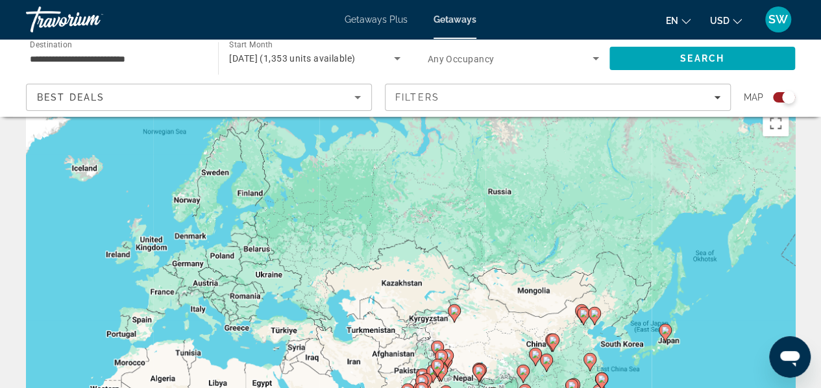
click at [73, 47] on div "**********" at bounding box center [115, 58] width 171 height 37
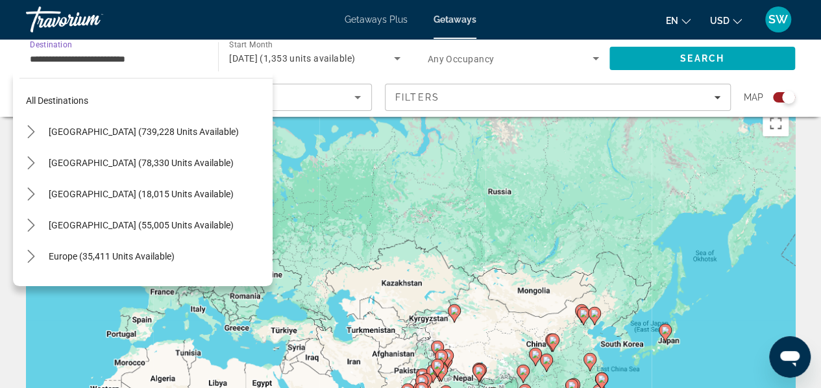
scroll to position [233, 0]
